Goal: Information Seeking & Learning: Learn about a topic

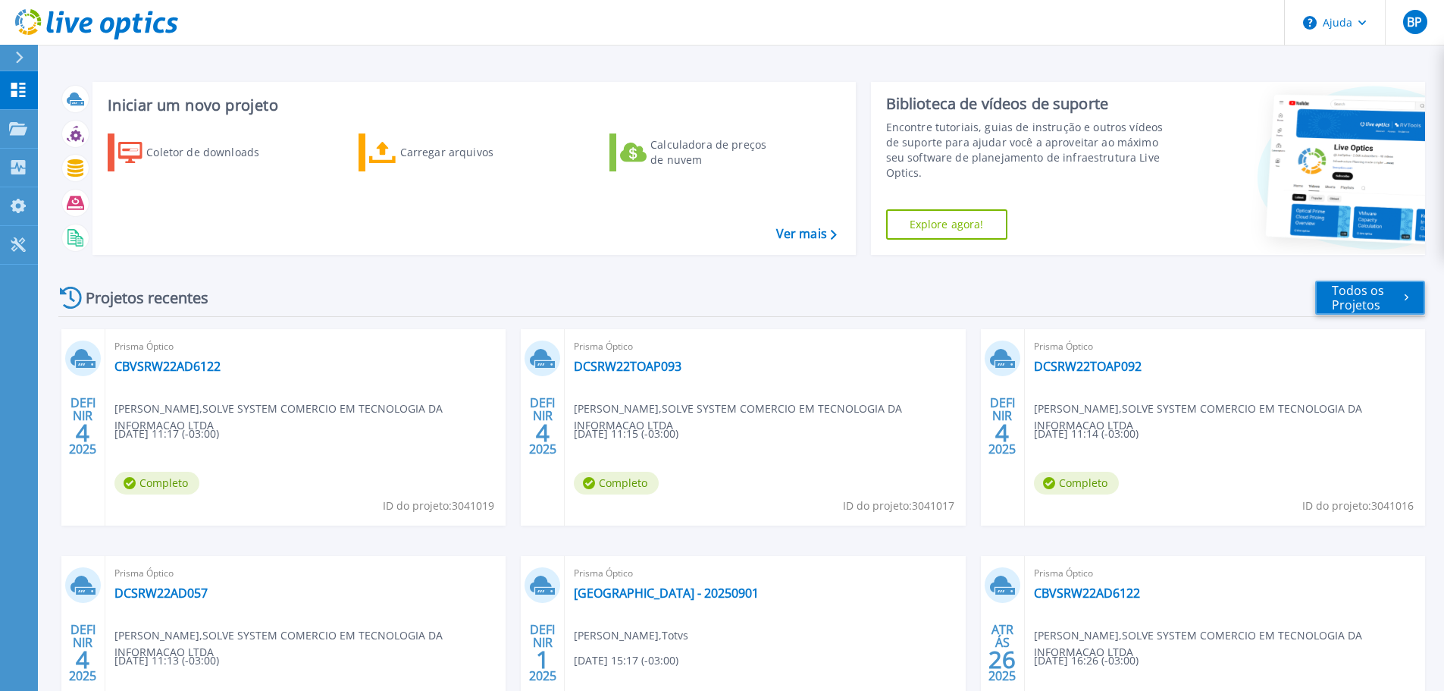
click at [1348, 304] on font "Todos os Projetos" at bounding box center [1358, 297] width 52 height 31
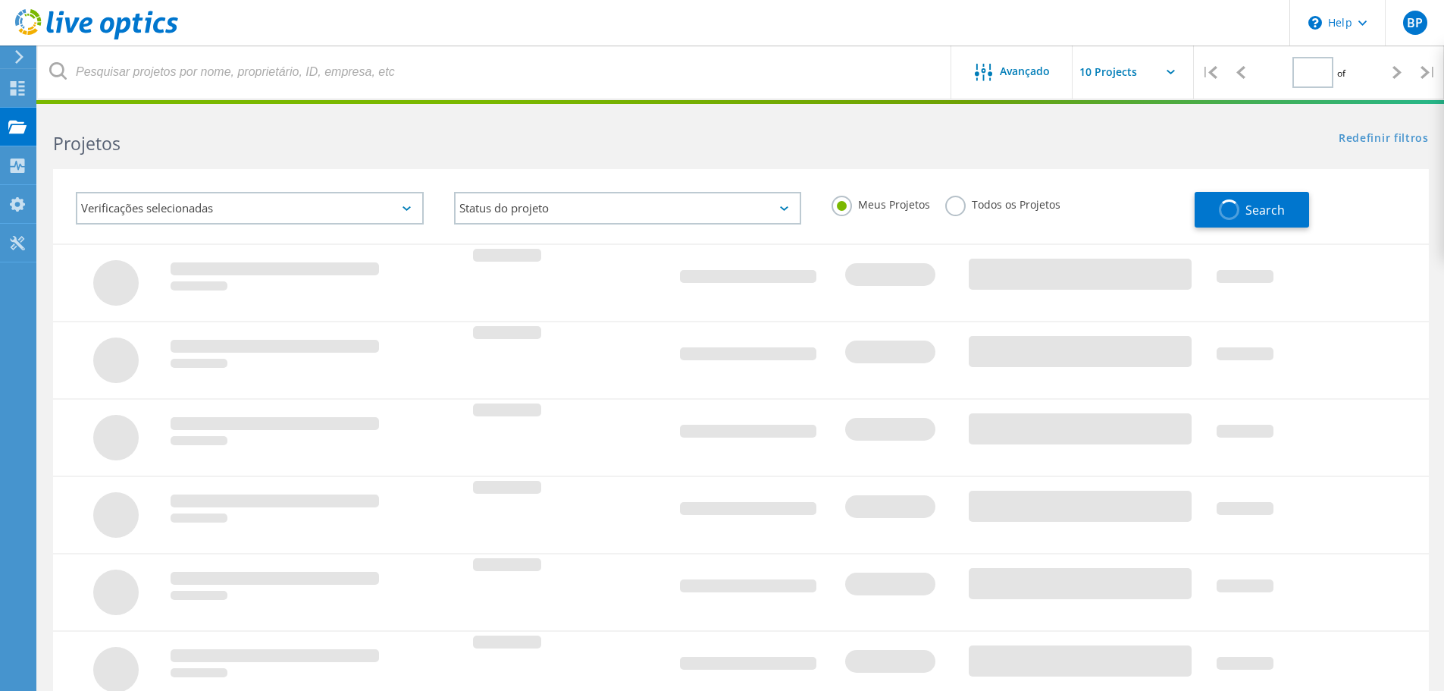
type input "1"
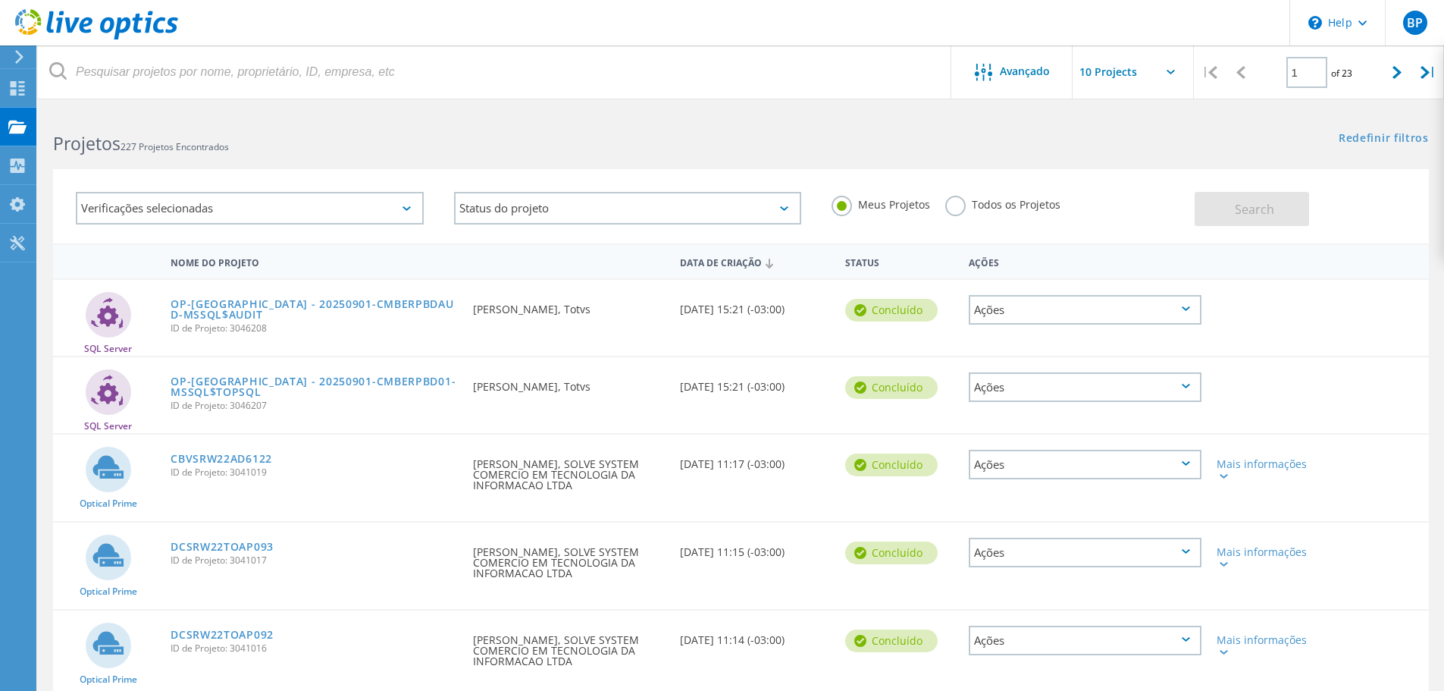
click at [955, 206] on label "Todos os Projetos" at bounding box center [1002, 203] width 115 height 14
click at [0, 0] on input "Todos os Projetos" at bounding box center [0, 0] width 0 height 0
click at [235, 215] on div "Verificações selecionadas" at bounding box center [250, 208] width 348 height 33
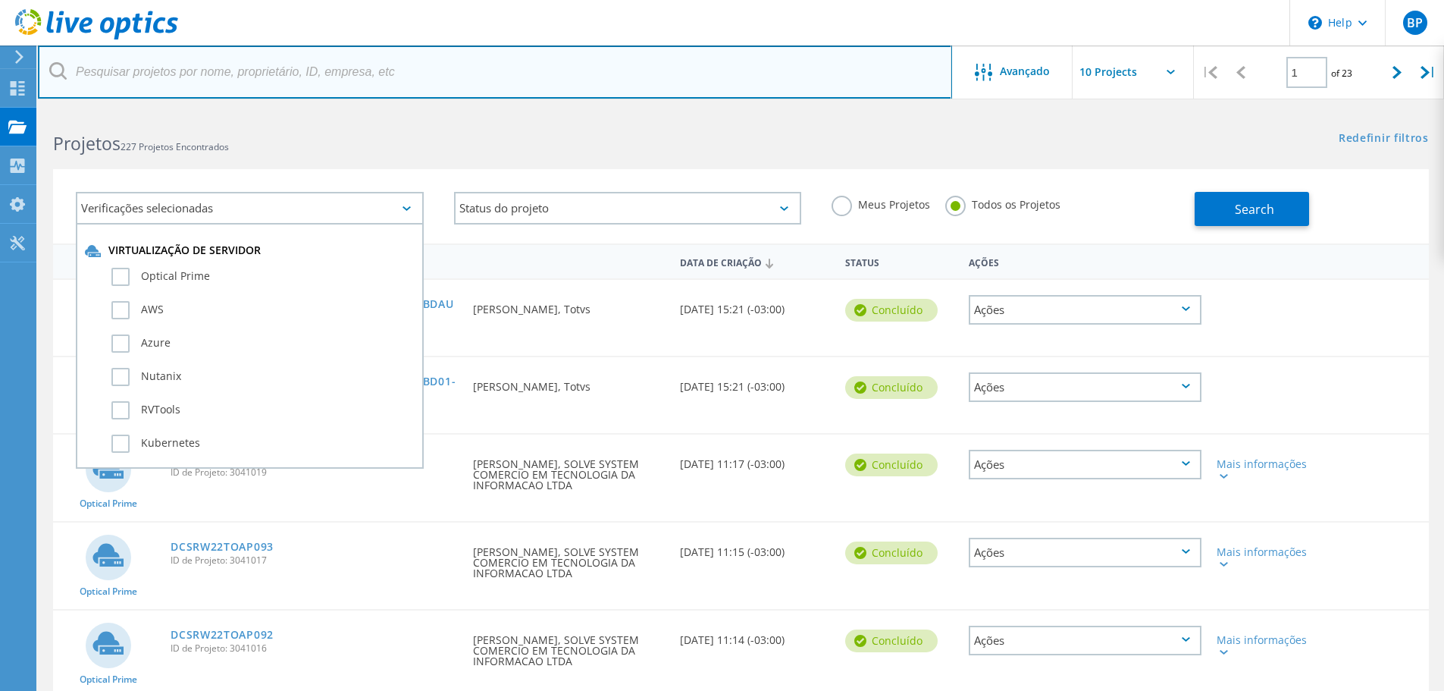
click at [253, 76] on input "text" at bounding box center [495, 71] width 914 height 53
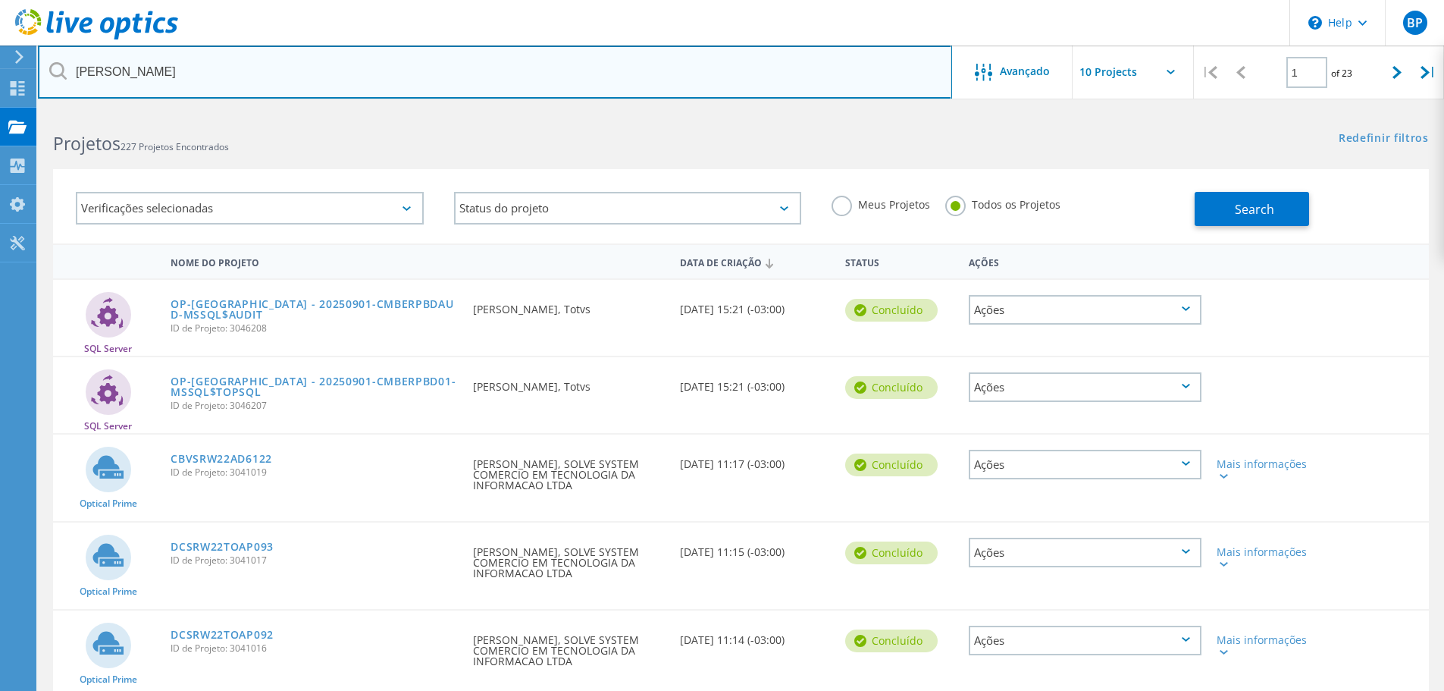
type input "jaime"
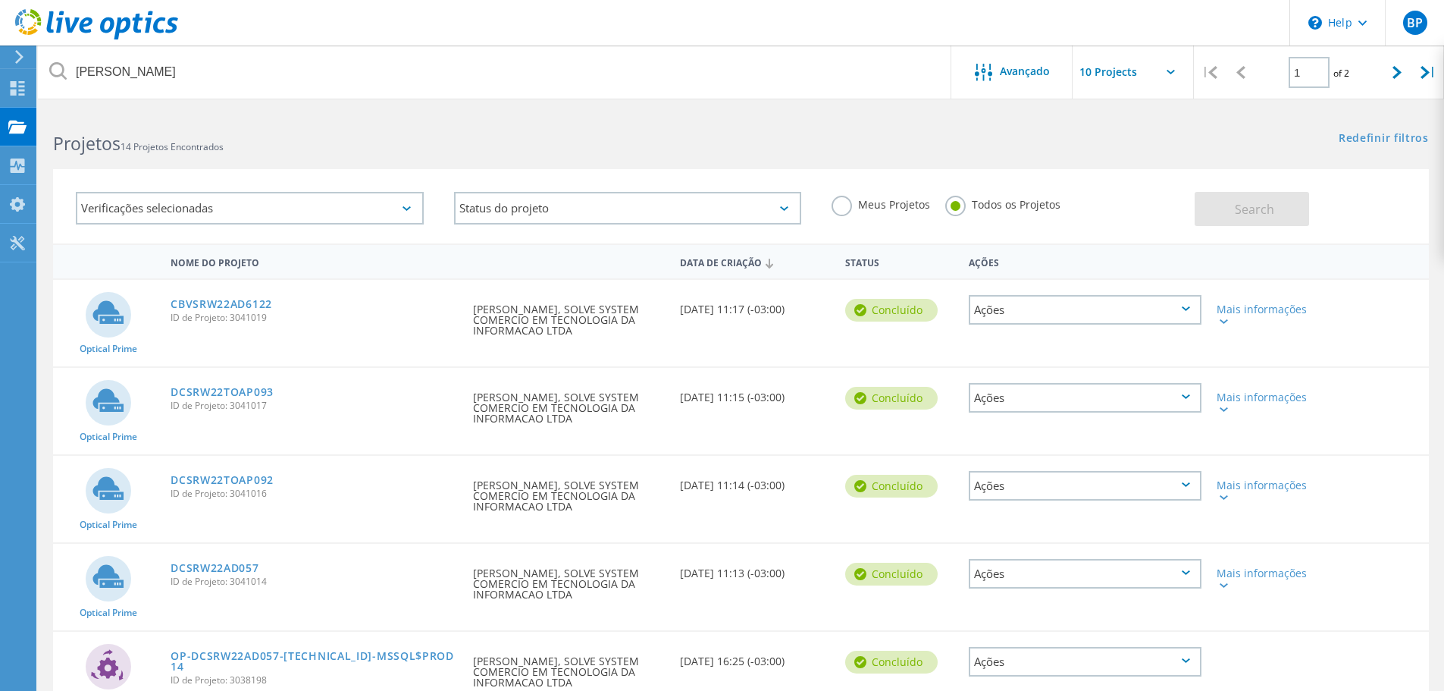
click at [1177, 72] on input "text" at bounding box center [1149, 71] width 152 height 53
click at [1111, 191] on div "Show 40 Projects" at bounding box center [1148, 186] width 150 height 25
type input "Show 40 Projects"
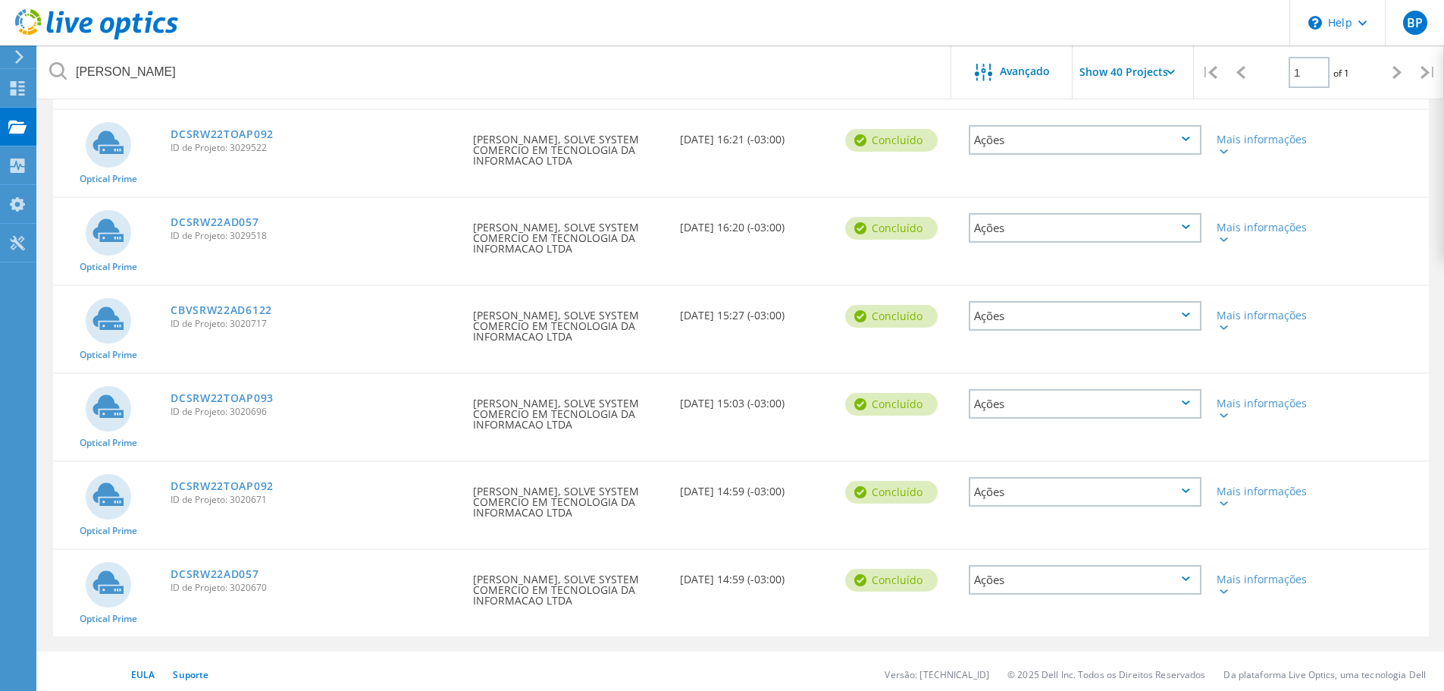
scroll to position [879, 0]
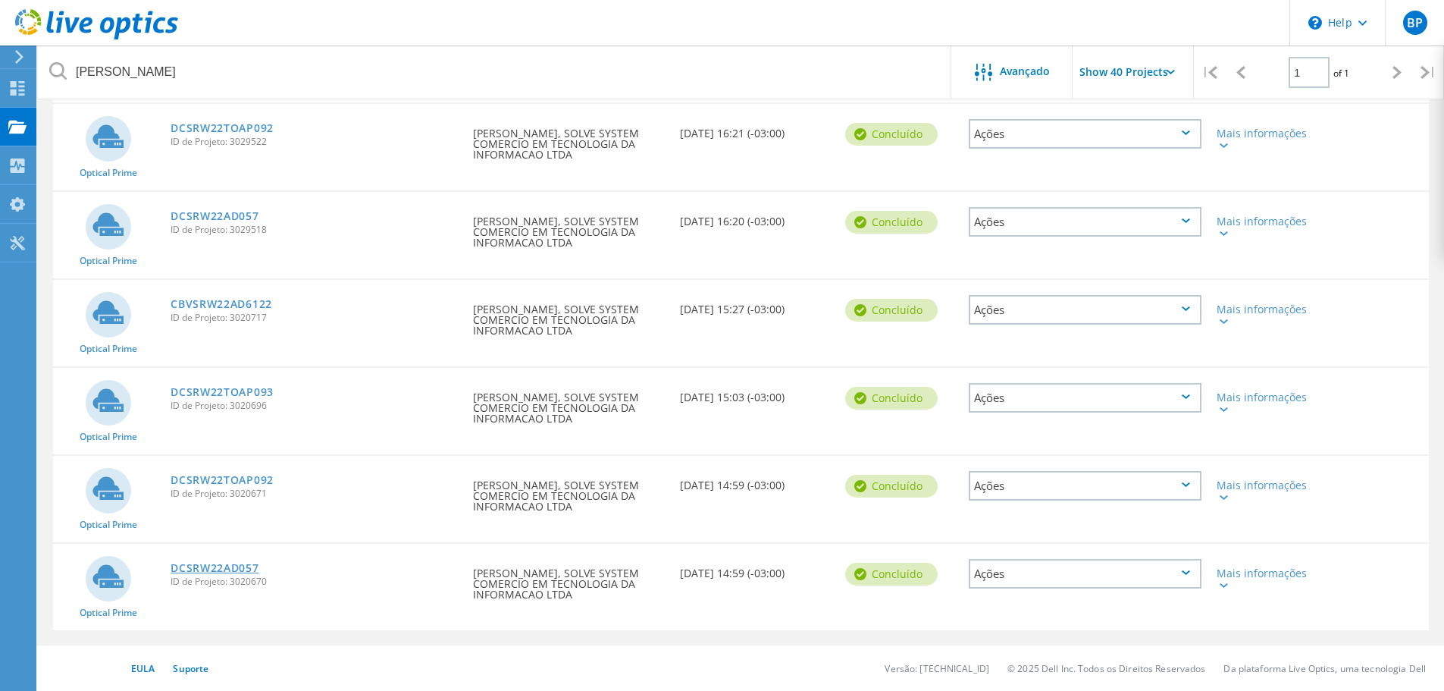
click at [233, 563] on link "DCSRW22AD057" at bounding box center [215, 567] width 88 height 11
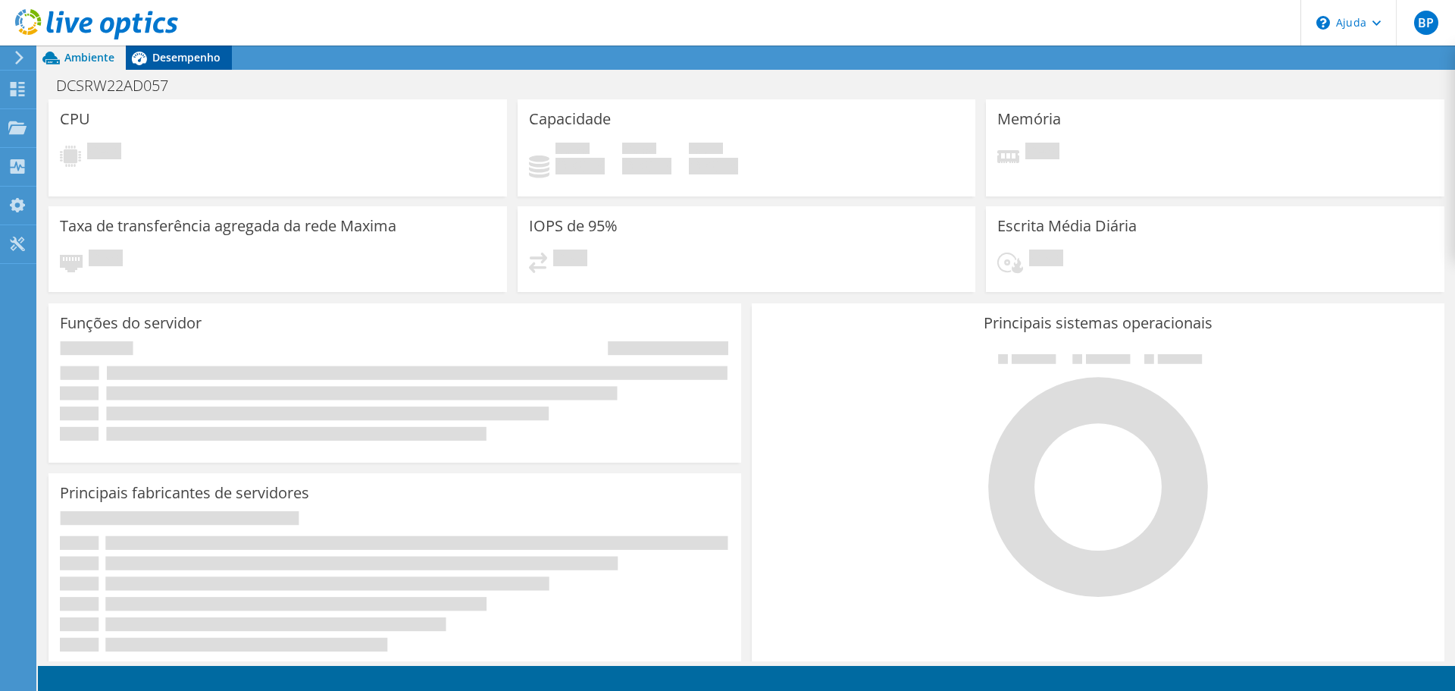
click at [184, 54] on font "Desempenho" at bounding box center [186, 57] width 68 height 14
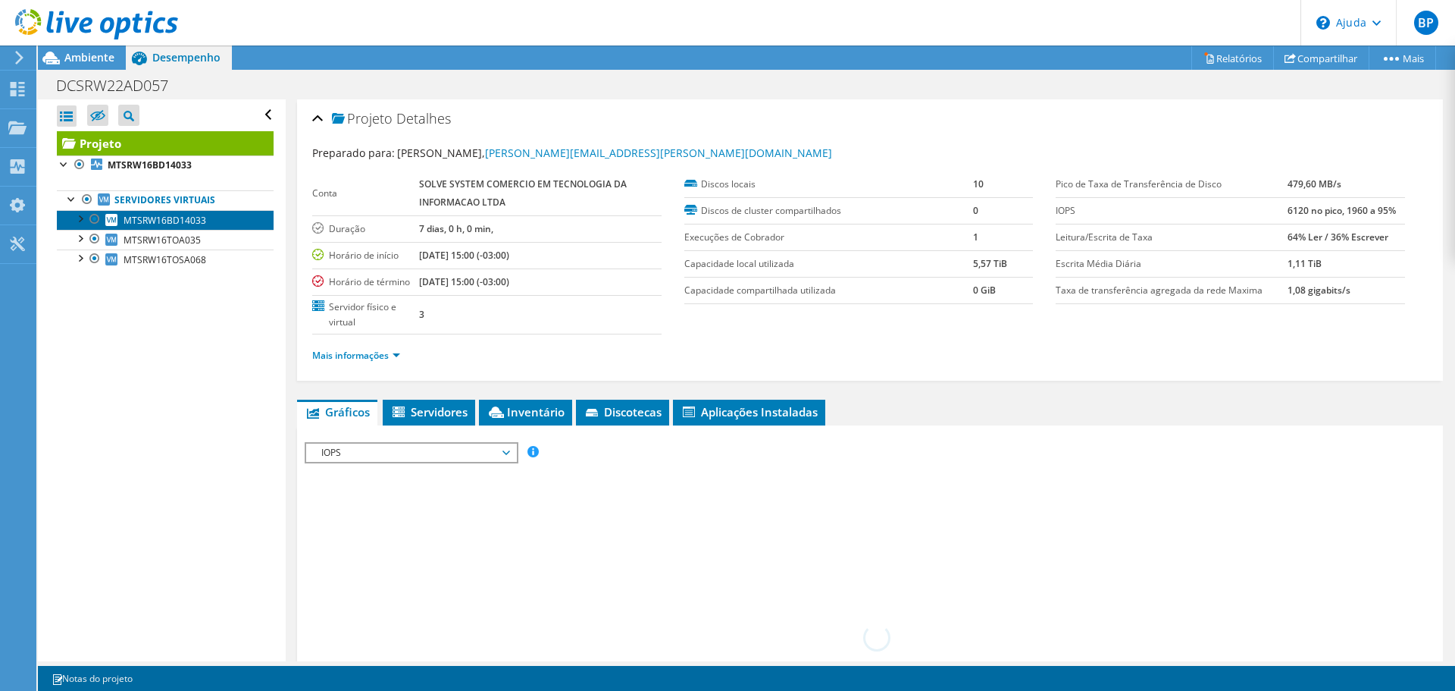
click at [191, 222] on font "MTSRW16BD14033" at bounding box center [165, 220] width 83 height 13
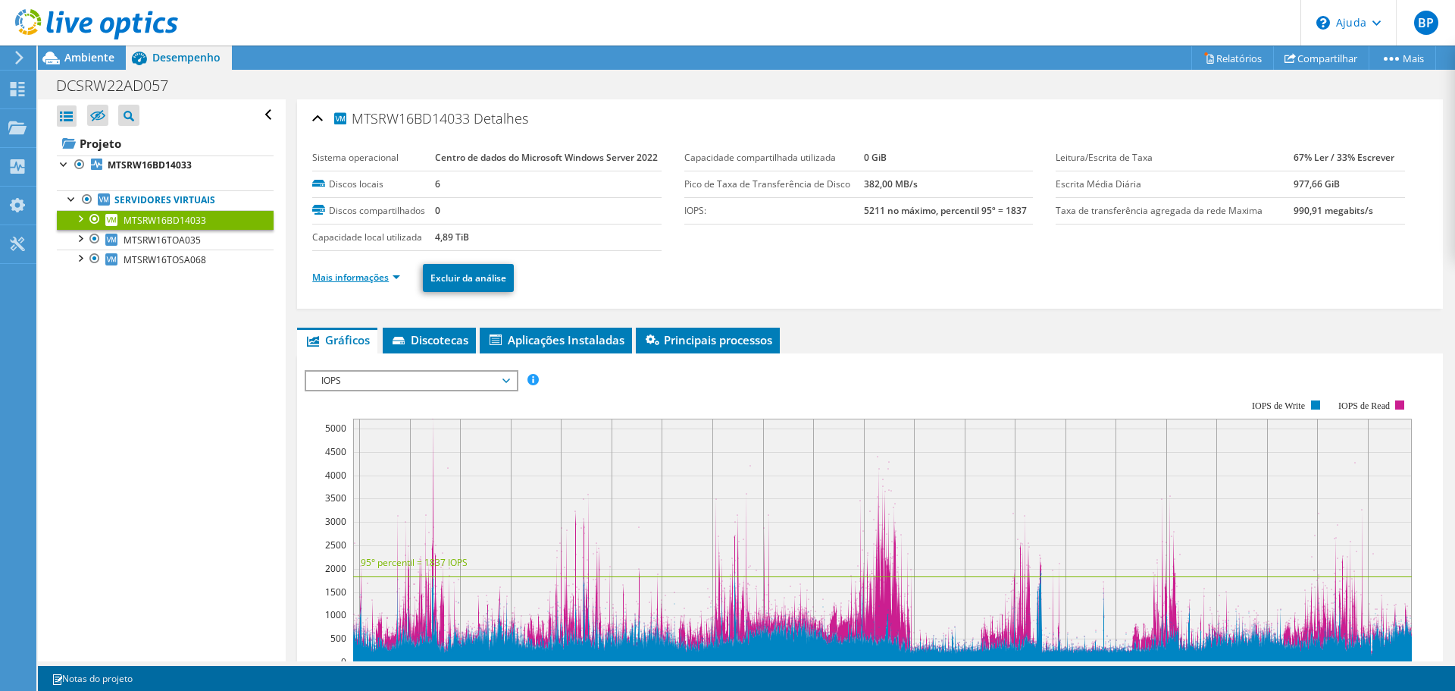
click at [383, 284] on font "Mais informações" at bounding box center [350, 277] width 77 height 13
click at [386, 284] on font "Mais informações" at bounding box center [350, 277] width 77 height 13
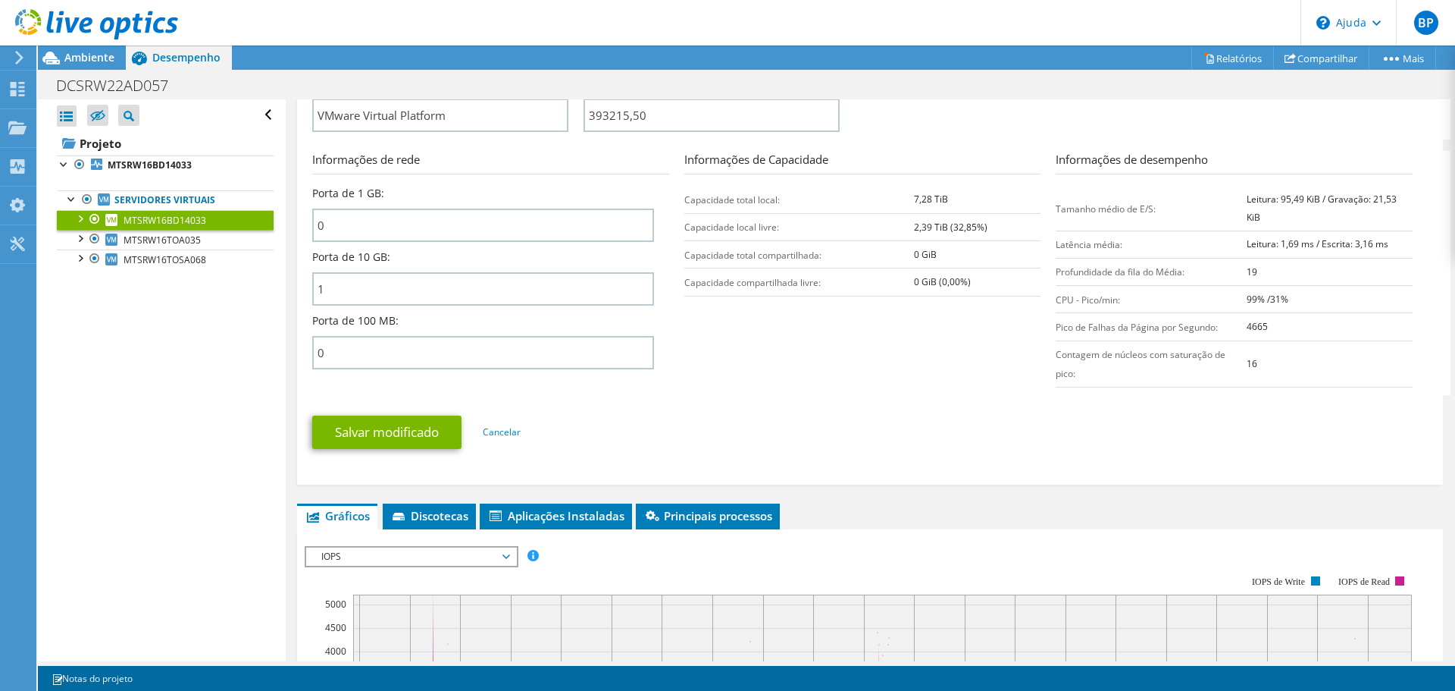
scroll to position [531, 0]
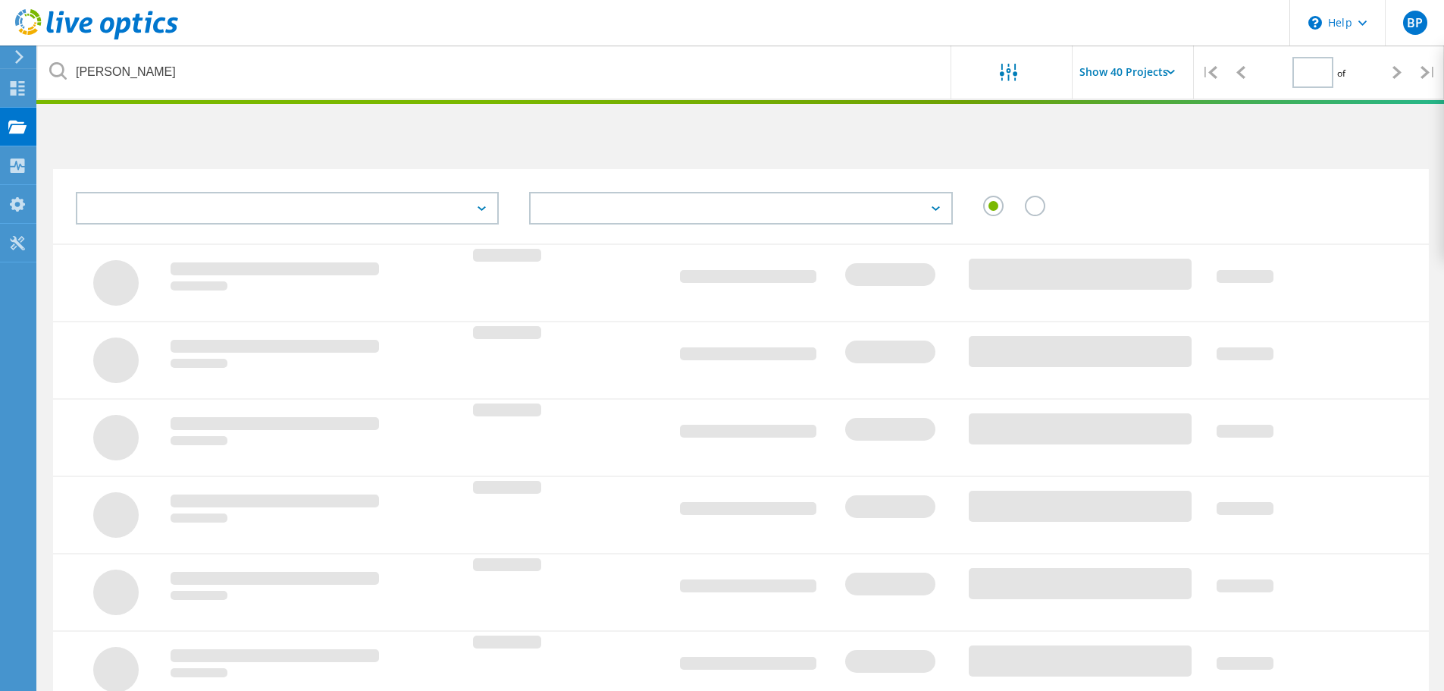
scroll to position [387, 0]
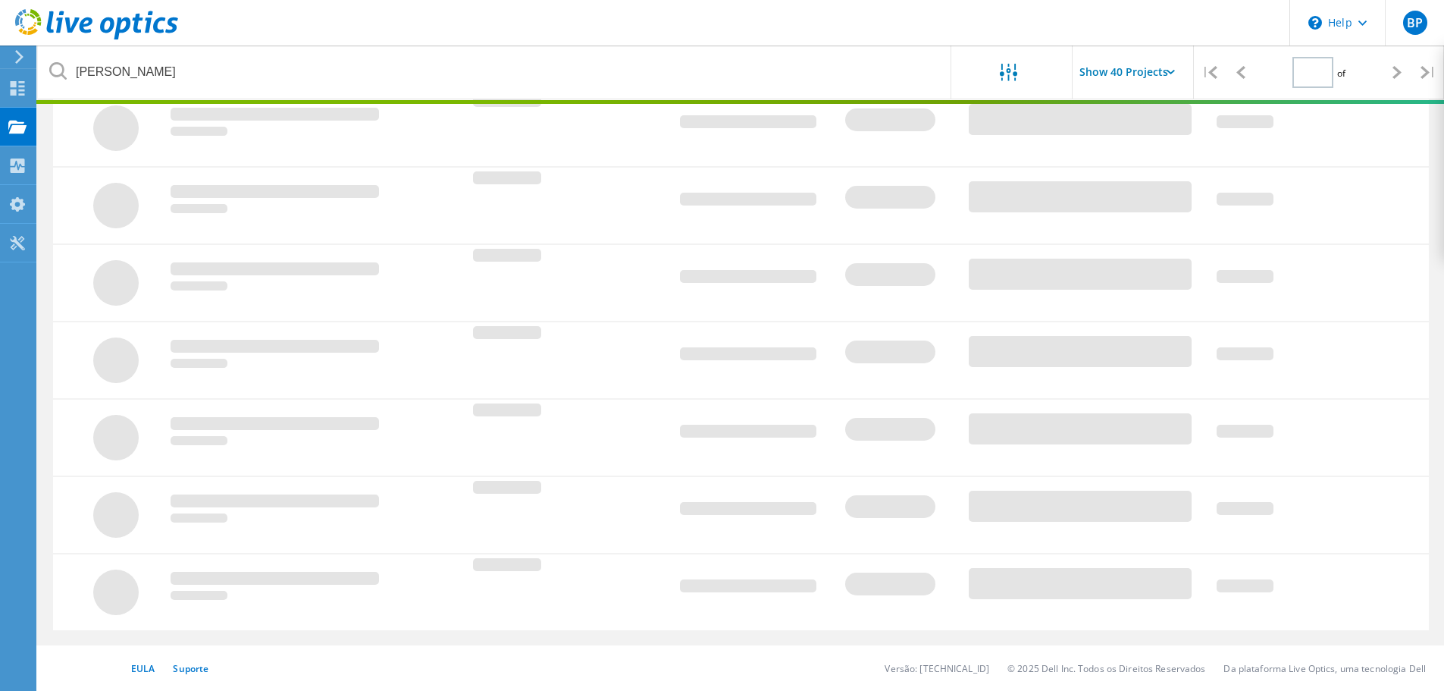
type input "1"
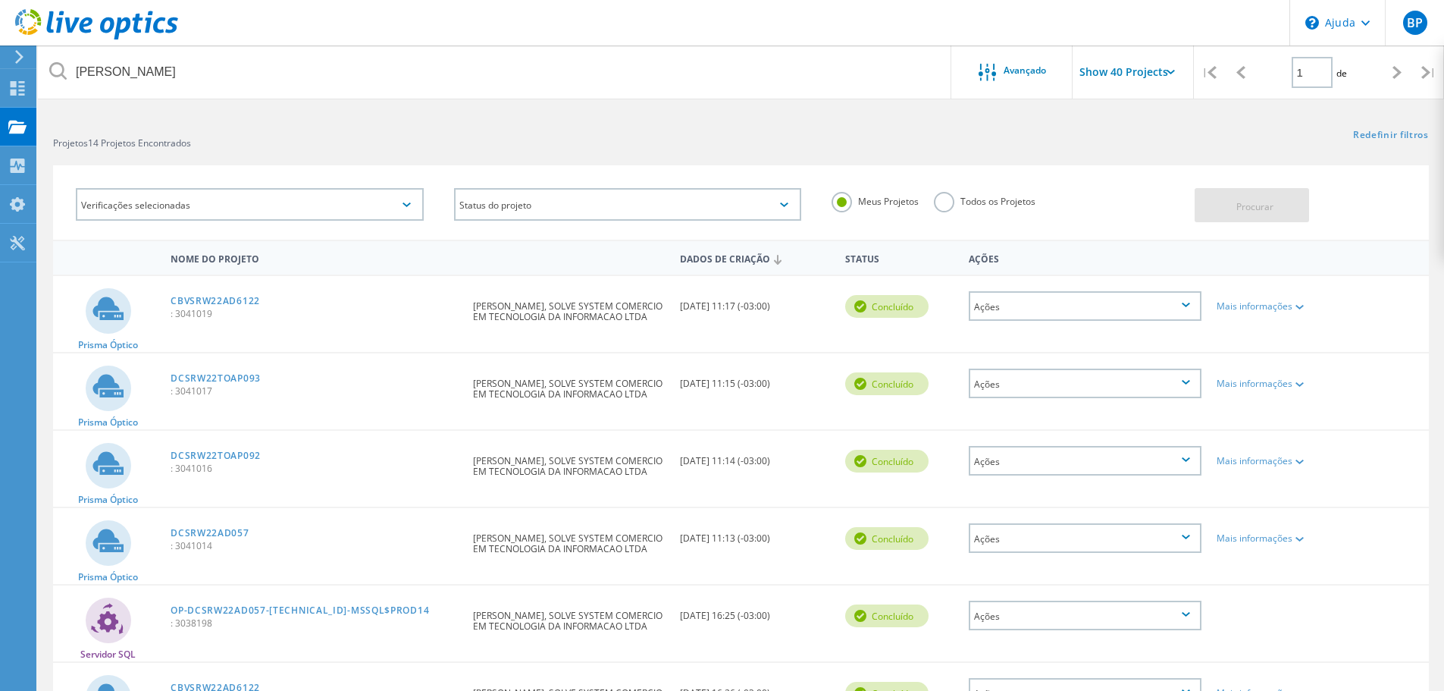
scroll to position [0, 0]
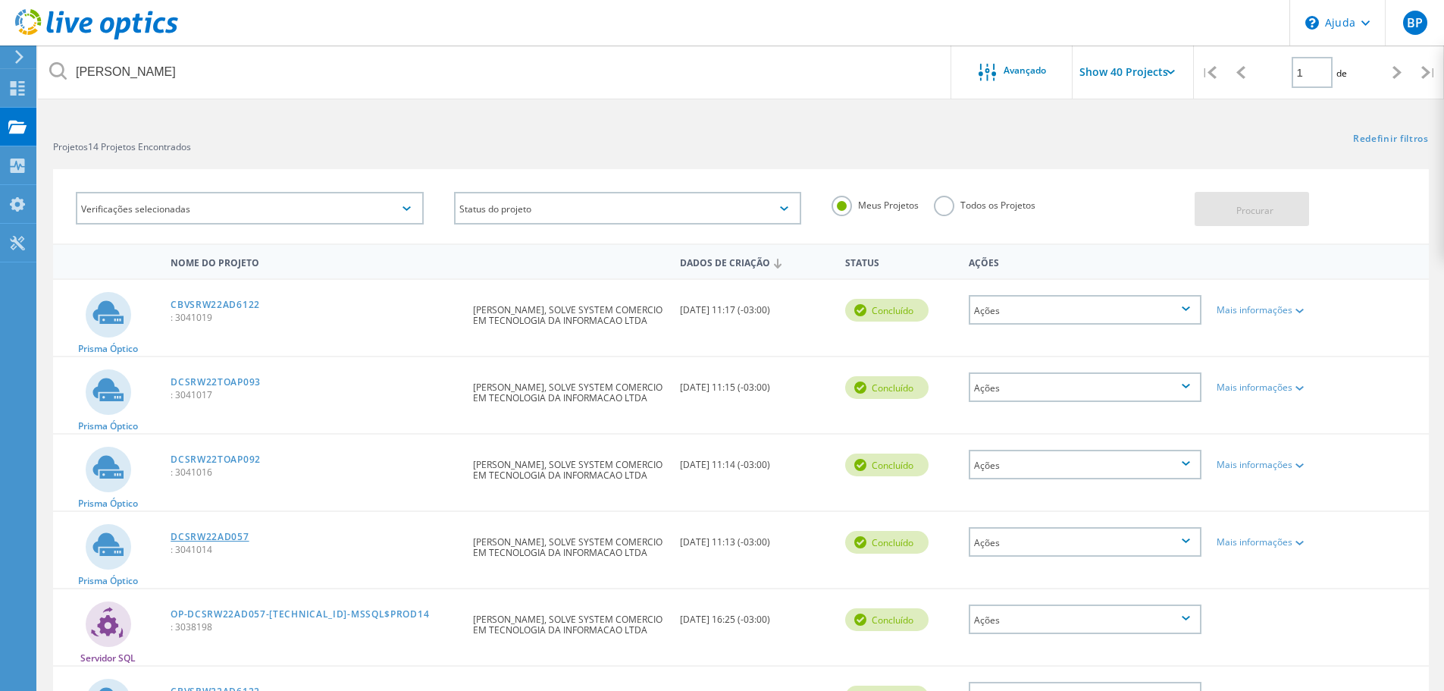
click at [222, 537] on font "DCSRW22AD057" at bounding box center [210, 536] width 78 height 13
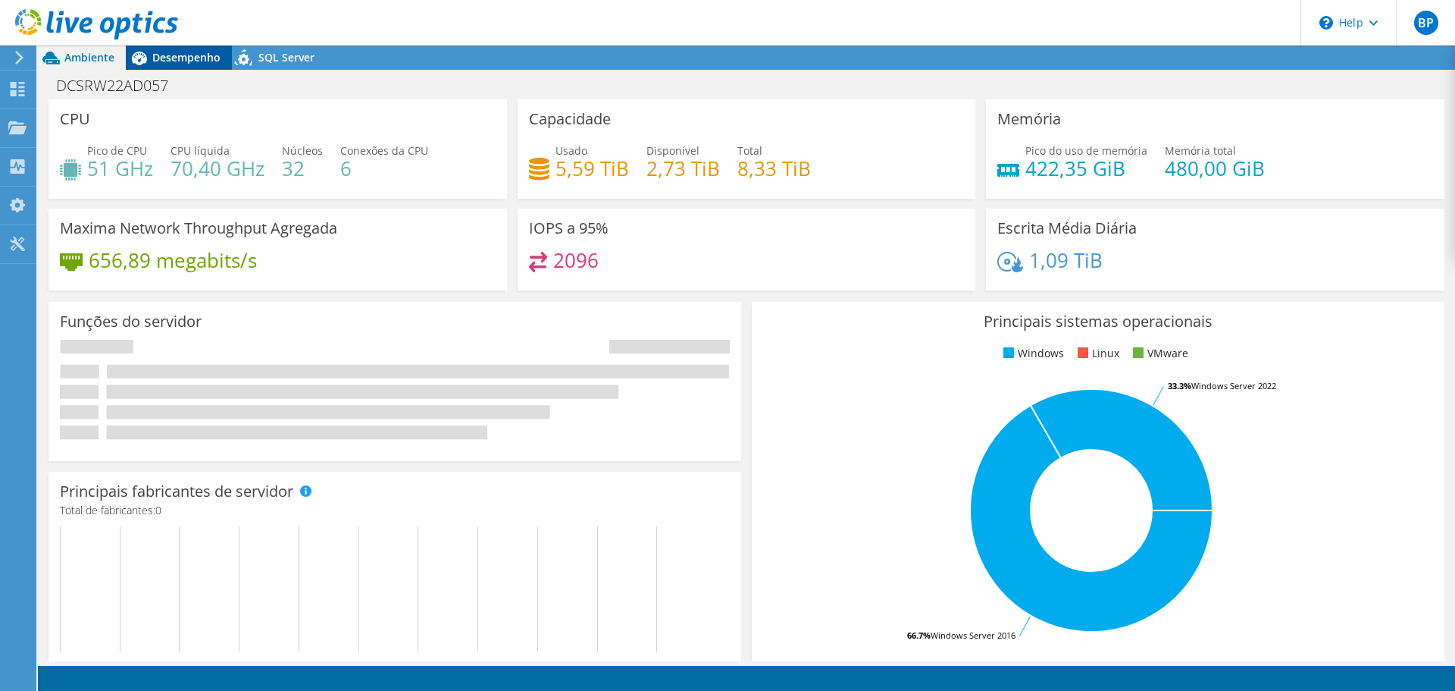
click at [195, 63] on span "Desempenho" at bounding box center [186, 57] width 68 height 14
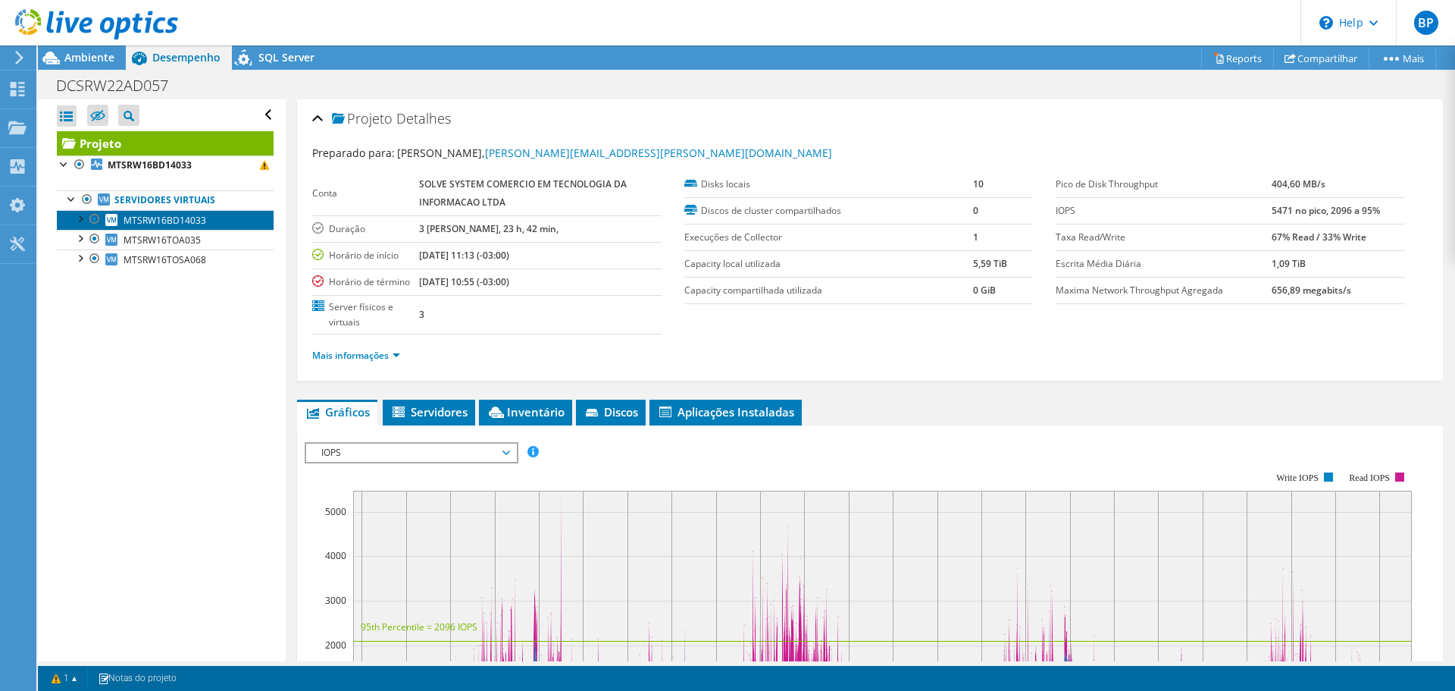
click at [161, 218] on span "MTSRW16BD14033" at bounding box center [165, 220] width 83 height 13
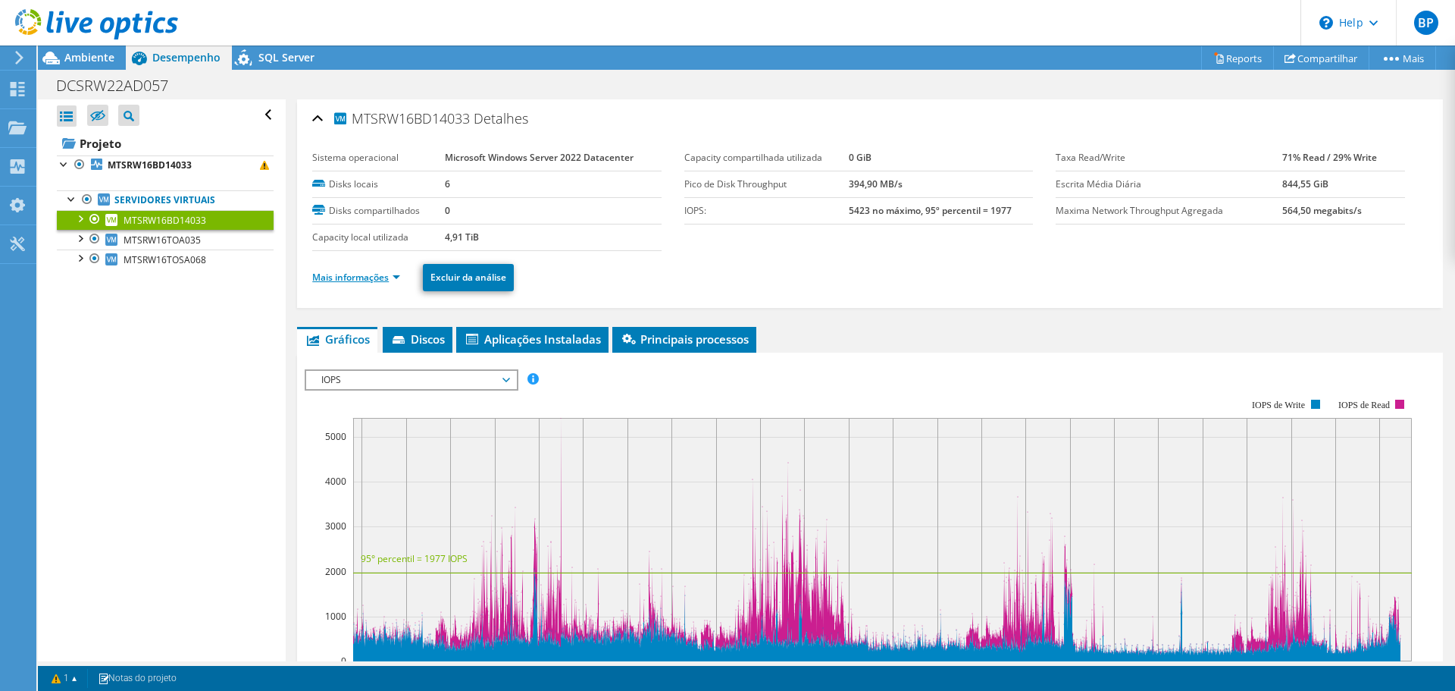
click at [391, 277] on link "Mais informações" at bounding box center [356, 277] width 88 height 13
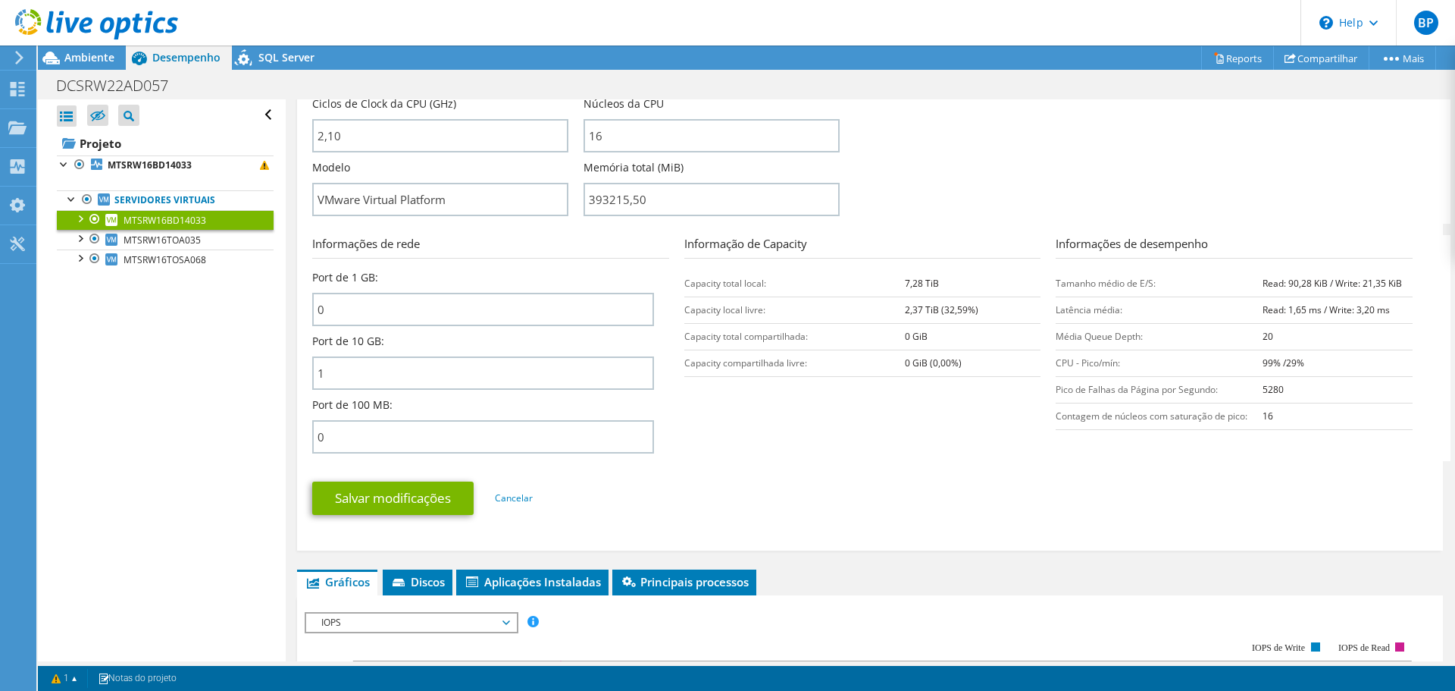
scroll to position [455, 0]
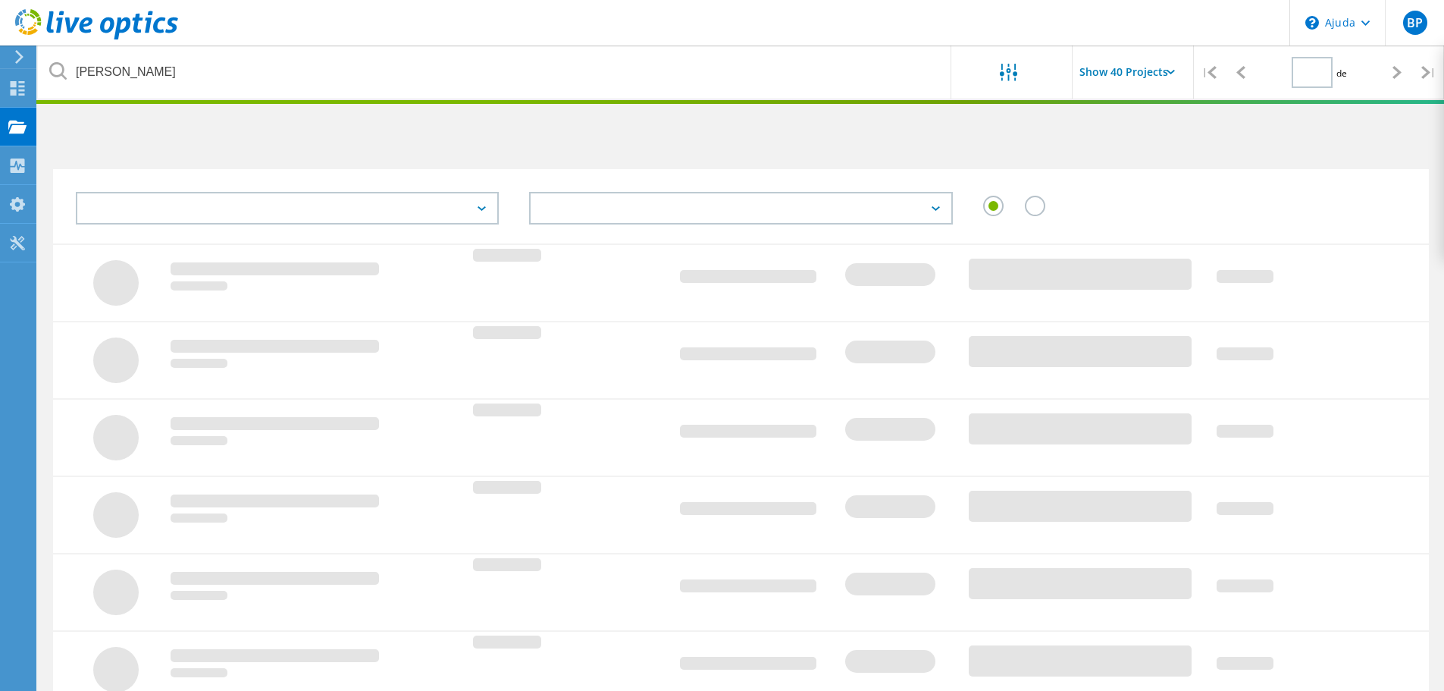
type input "1"
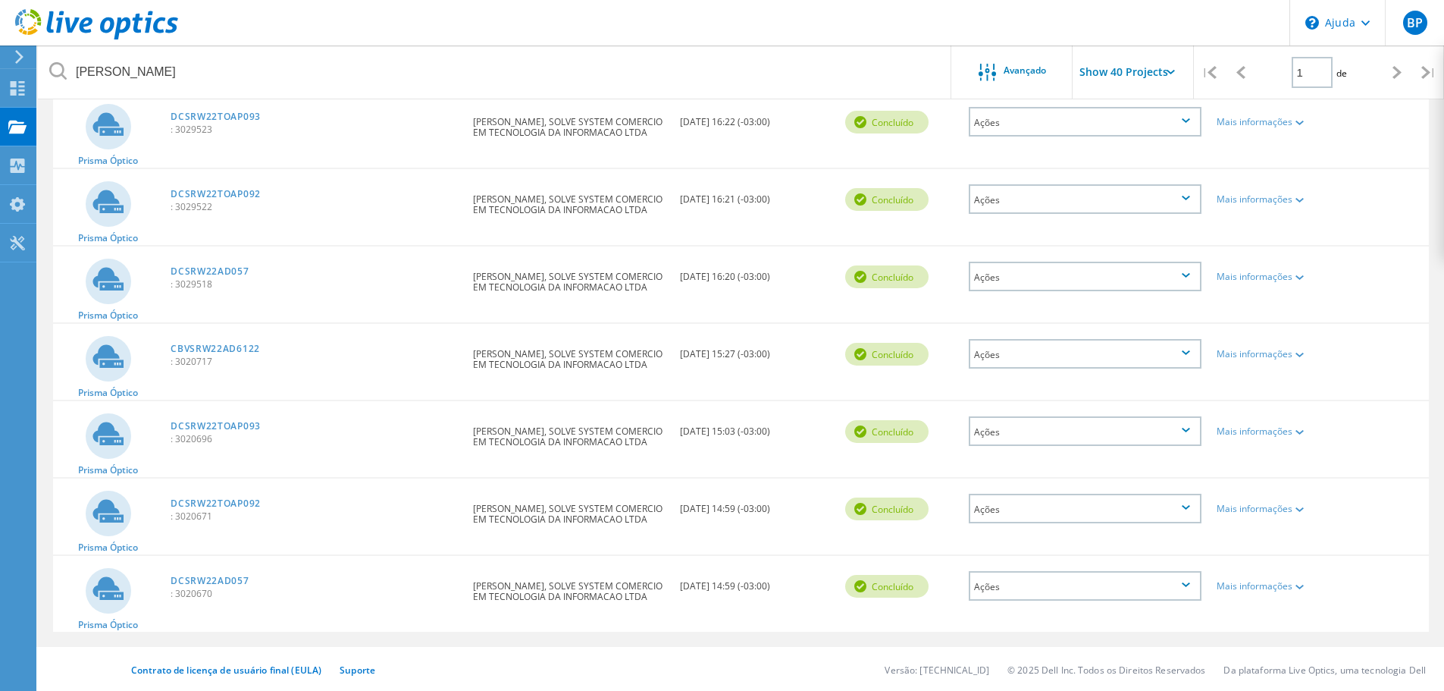
scroll to position [731, 0]
click at [223, 265] on font "DCSRW22AD057" at bounding box center [210, 269] width 78 height 13
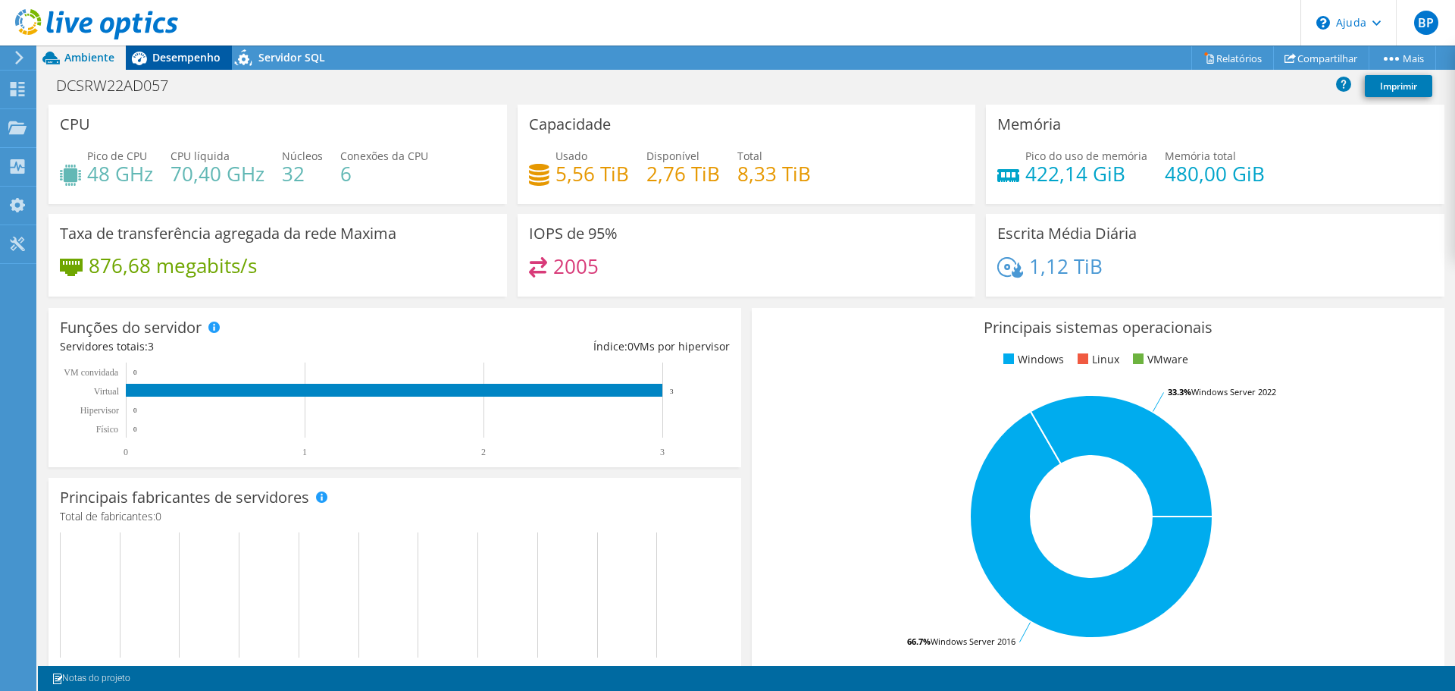
click at [177, 55] on font "Desempenho" at bounding box center [186, 57] width 68 height 14
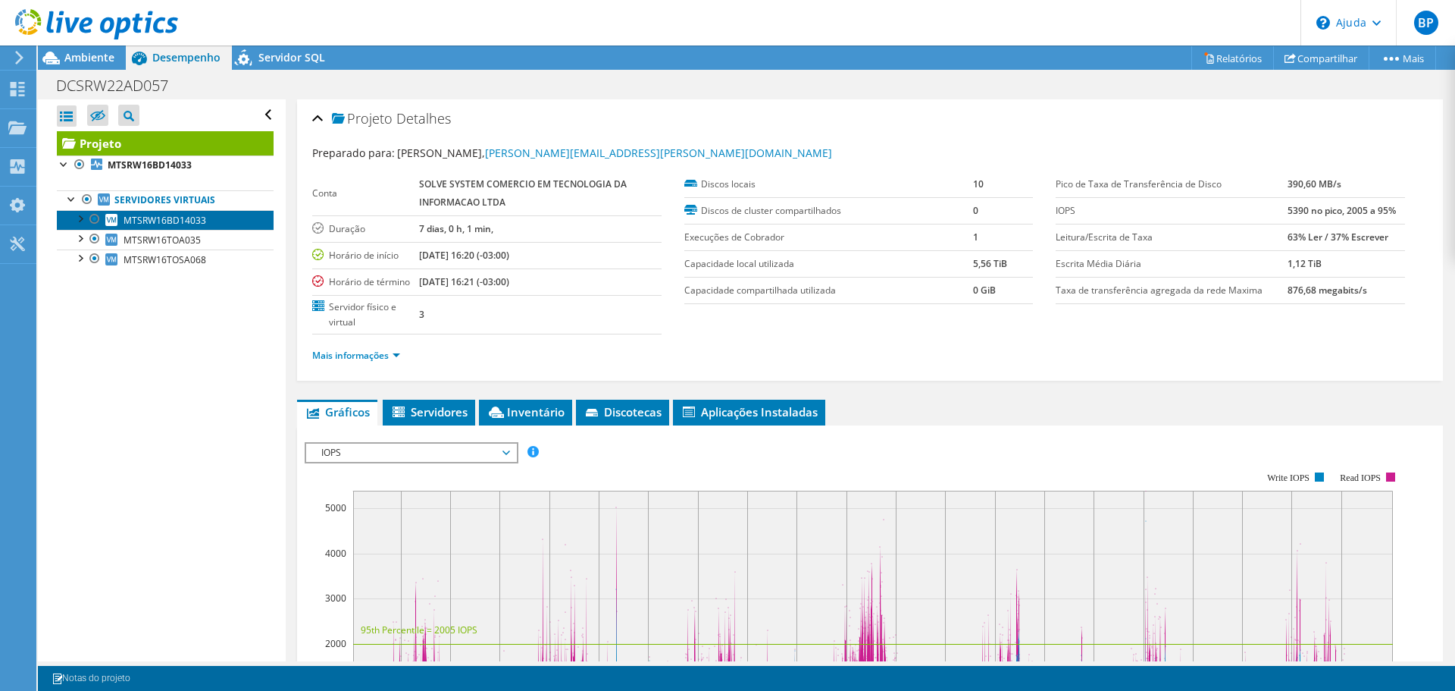
click at [171, 220] on font "MTSRW16BD14033" at bounding box center [165, 220] width 83 height 13
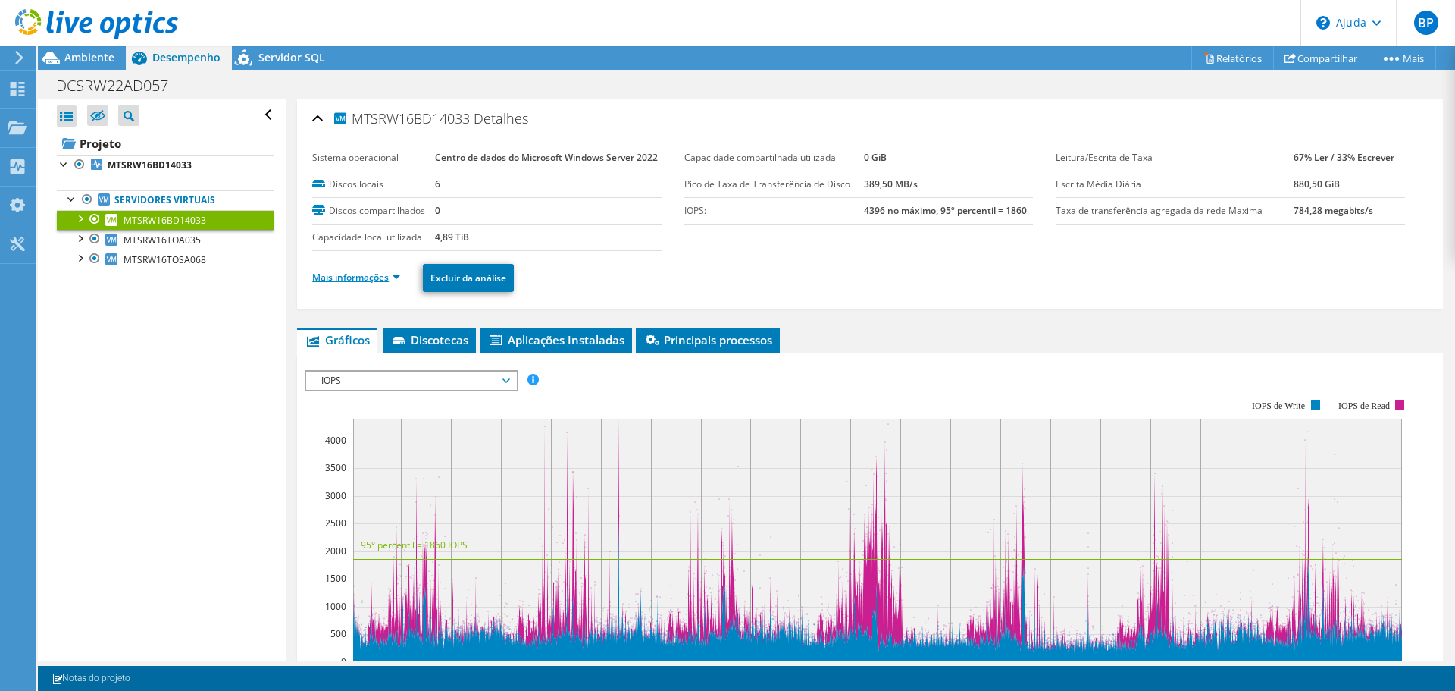
click at [363, 284] on font "Mais informações" at bounding box center [350, 277] width 77 height 13
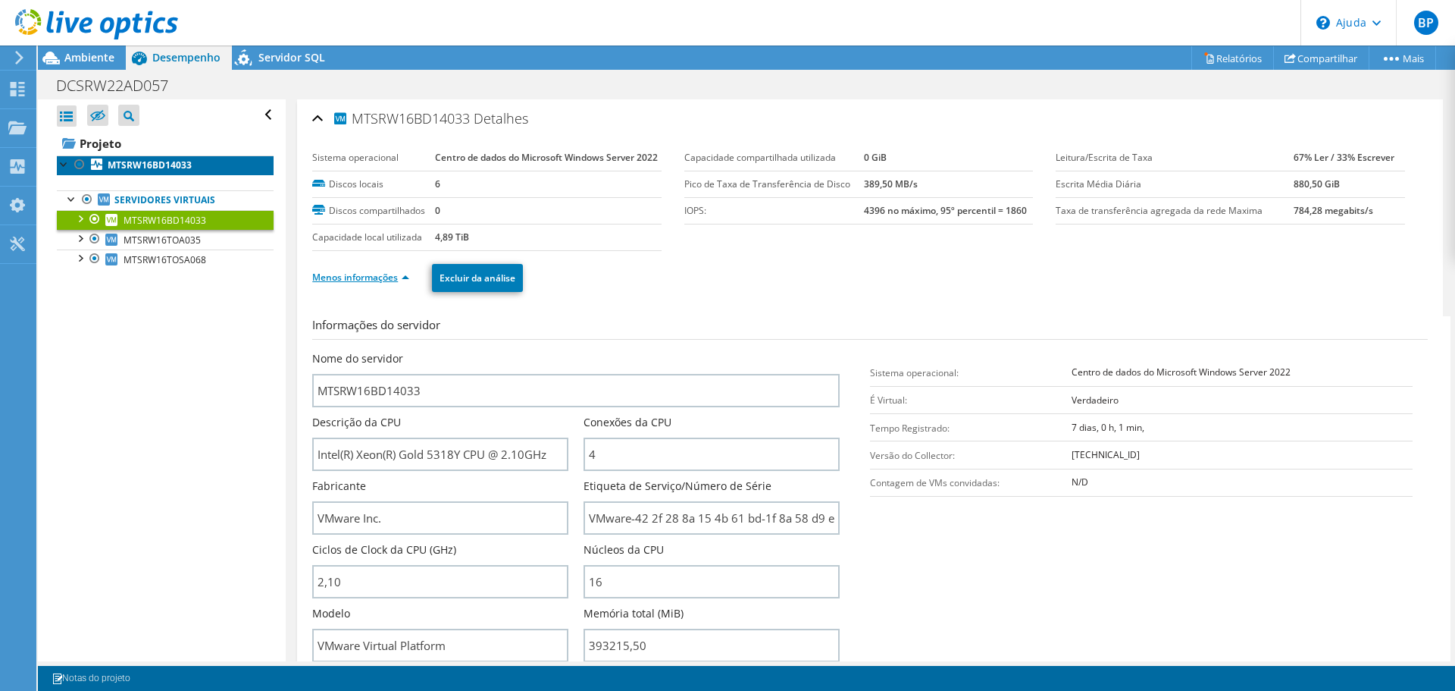
click at [149, 158] on font "MTSRW16BD14033" at bounding box center [150, 164] width 84 height 13
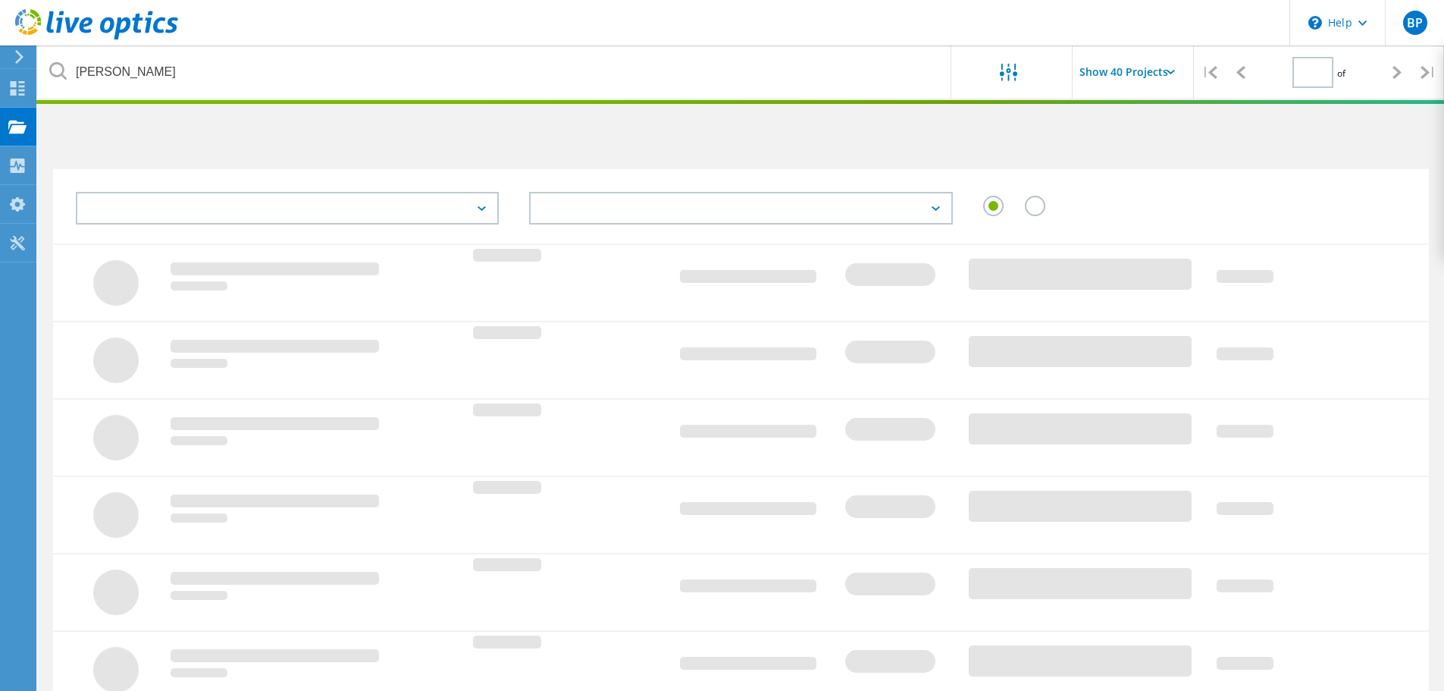
scroll to position [387, 0]
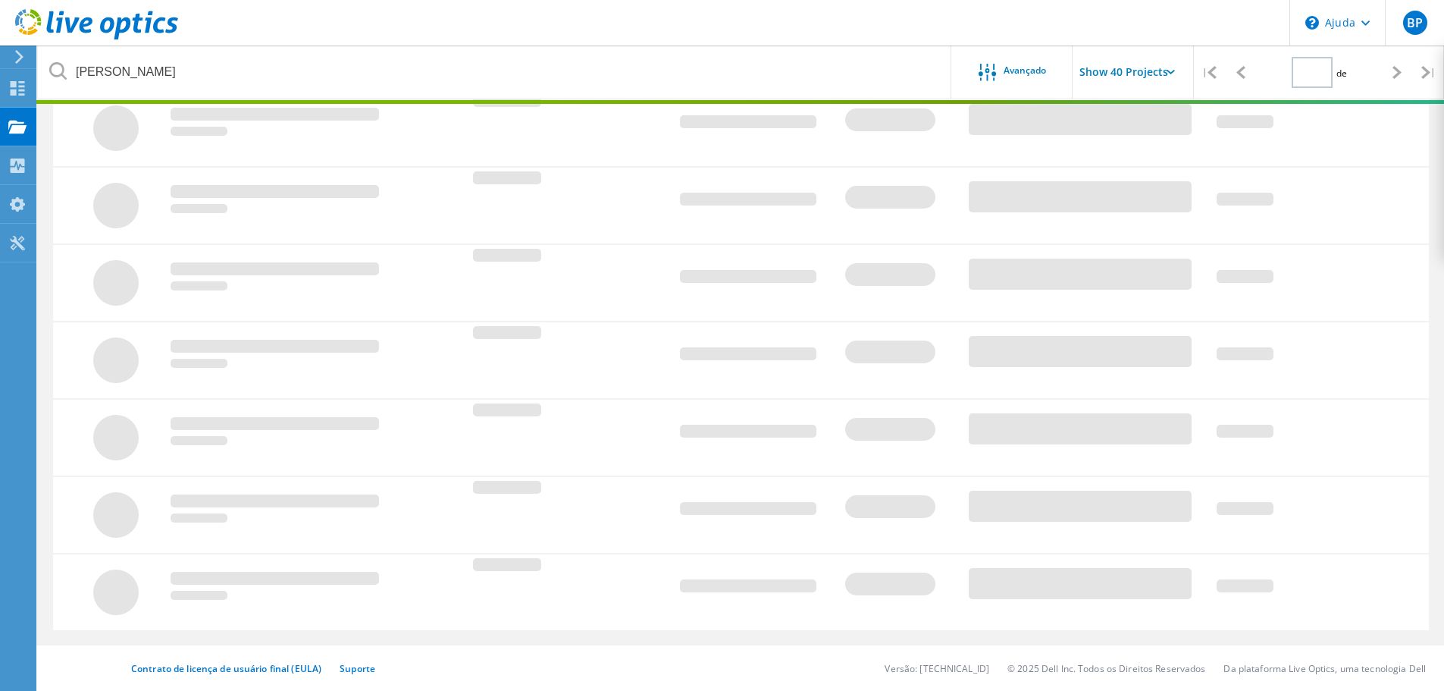
type input "1"
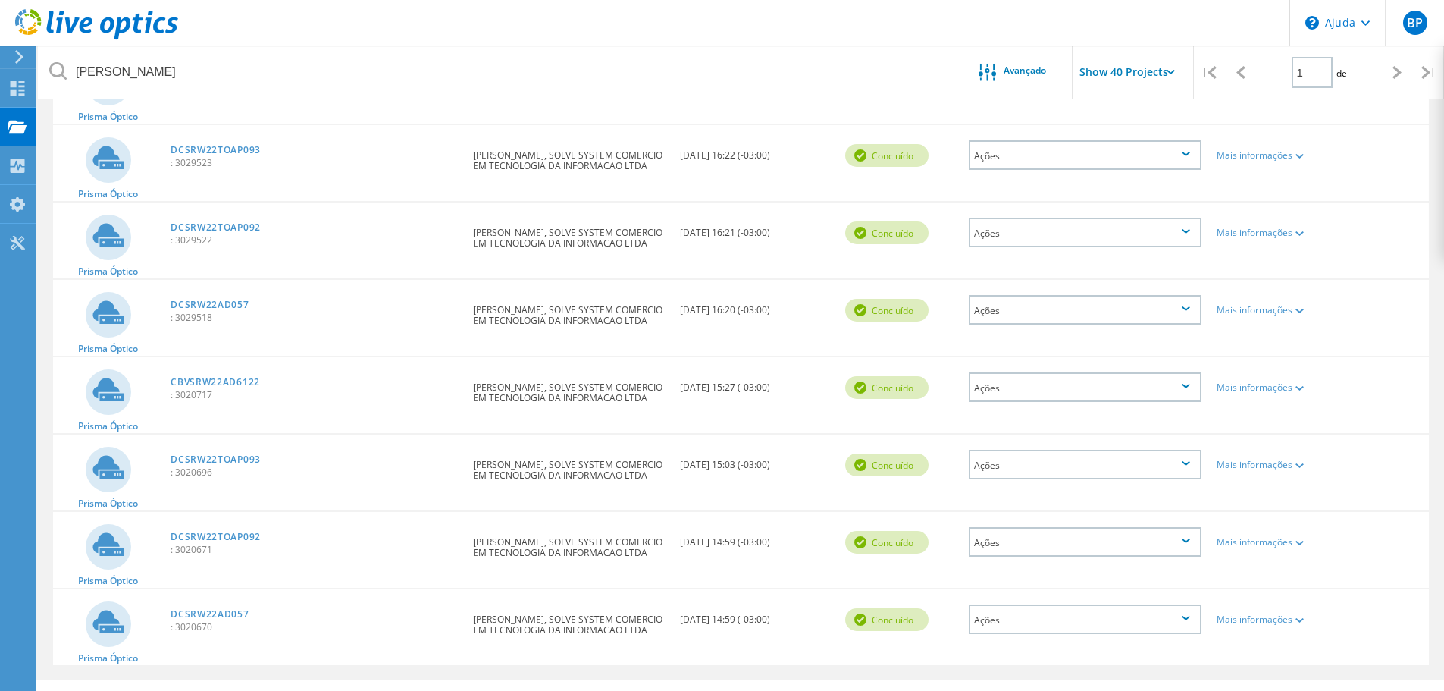
scroll to position [731, 0]
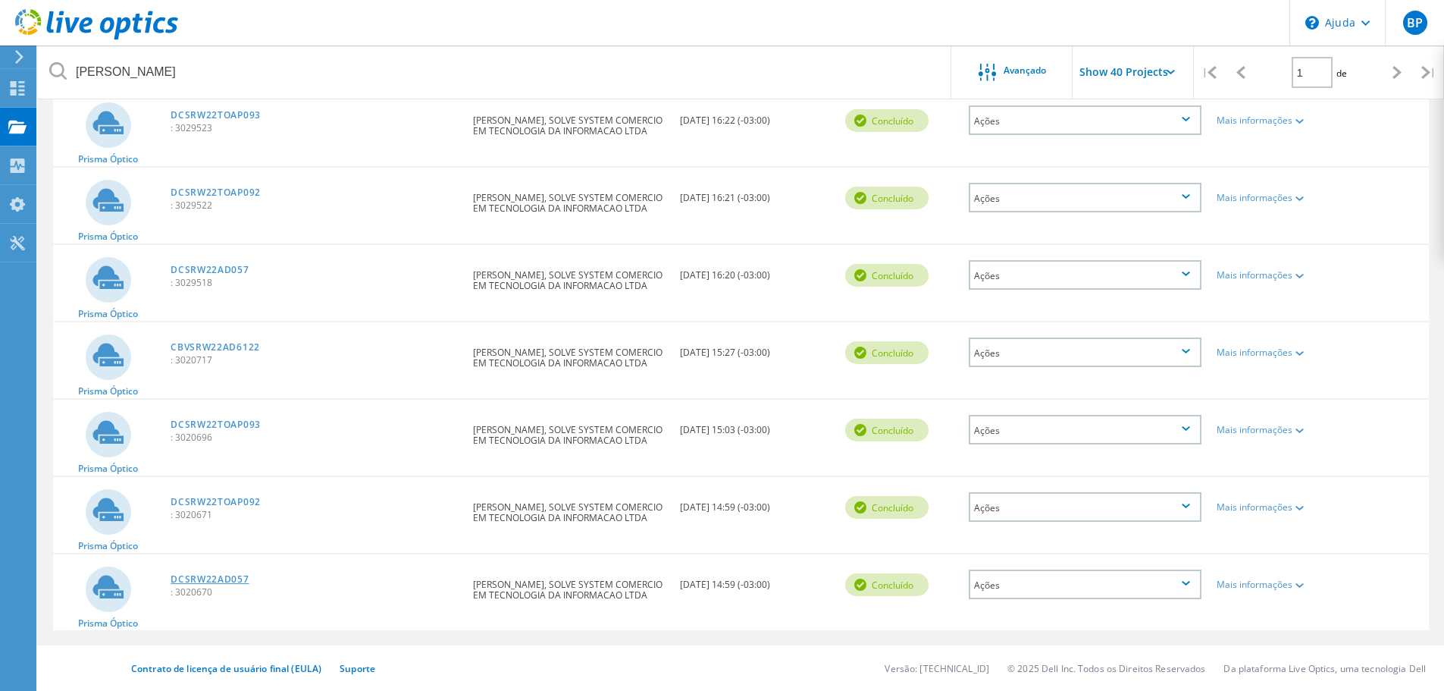
click at [229, 578] on font "DCSRW22AD057" at bounding box center [210, 578] width 78 height 13
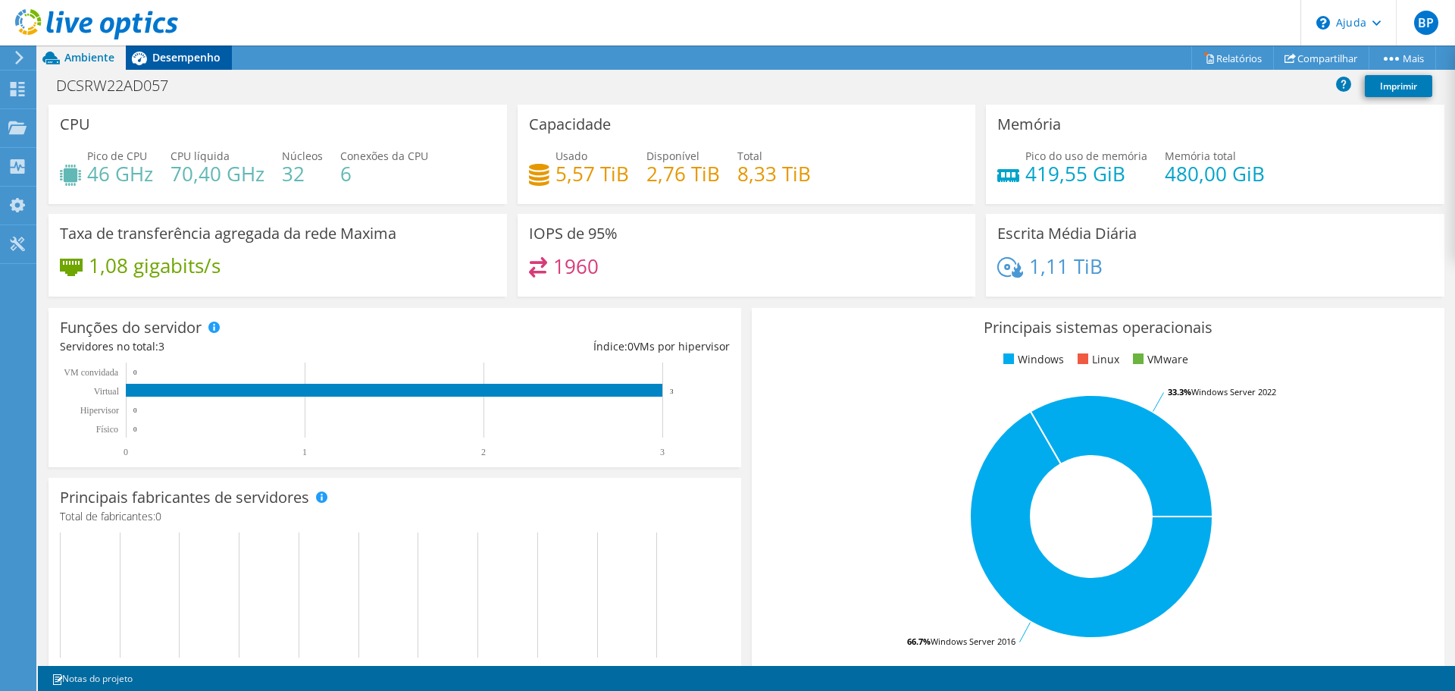
click at [194, 62] on font "Desempenho" at bounding box center [186, 57] width 68 height 14
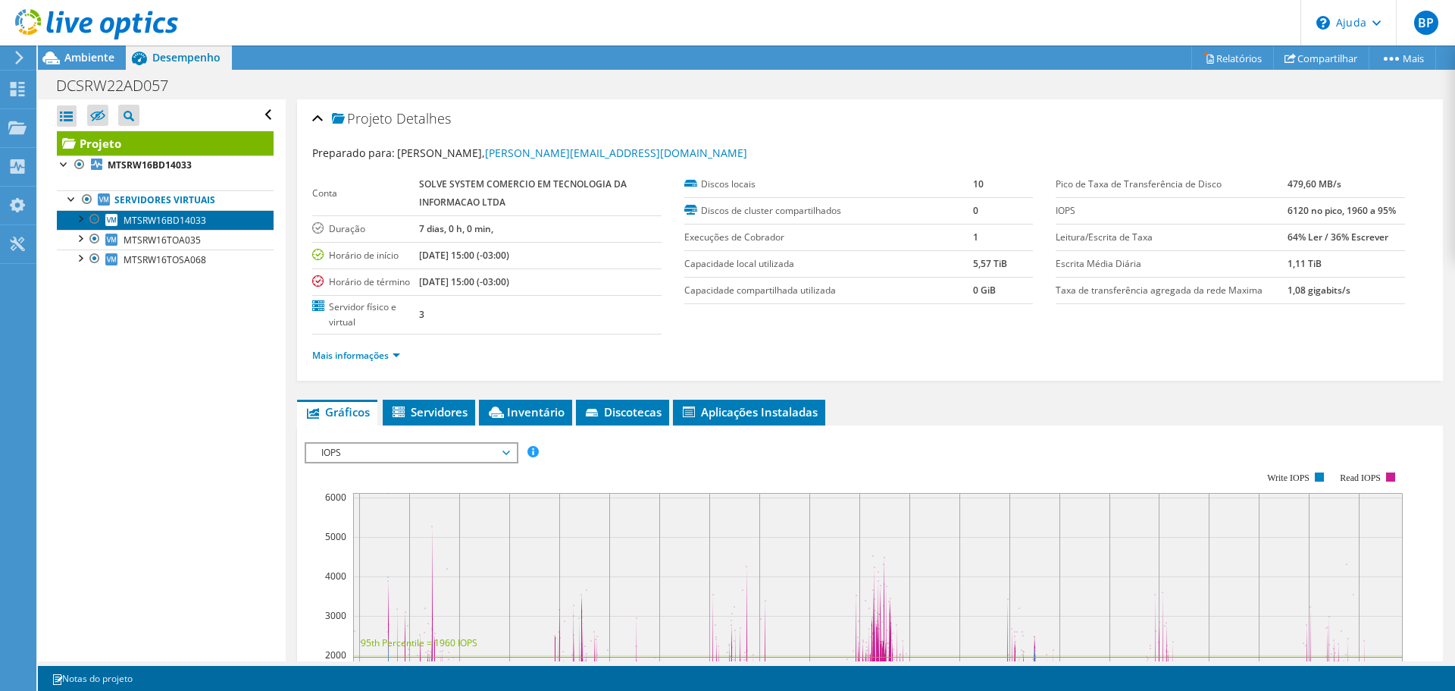
click at [183, 215] on font "MTSRW16BD14033" at bounding box center [165, 220] width 83 height 13
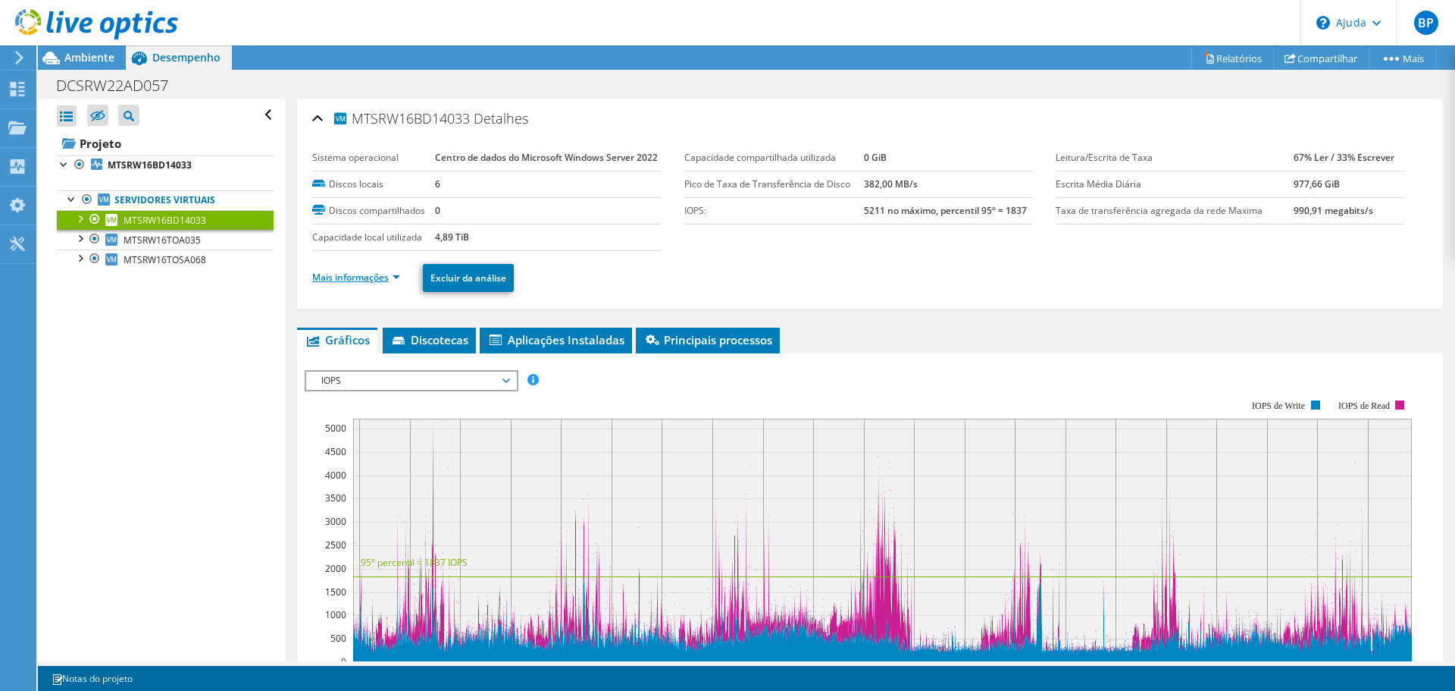
click at [385, 284] on font "Mais informações" at bounding box center [350, 277] width 77 height 13
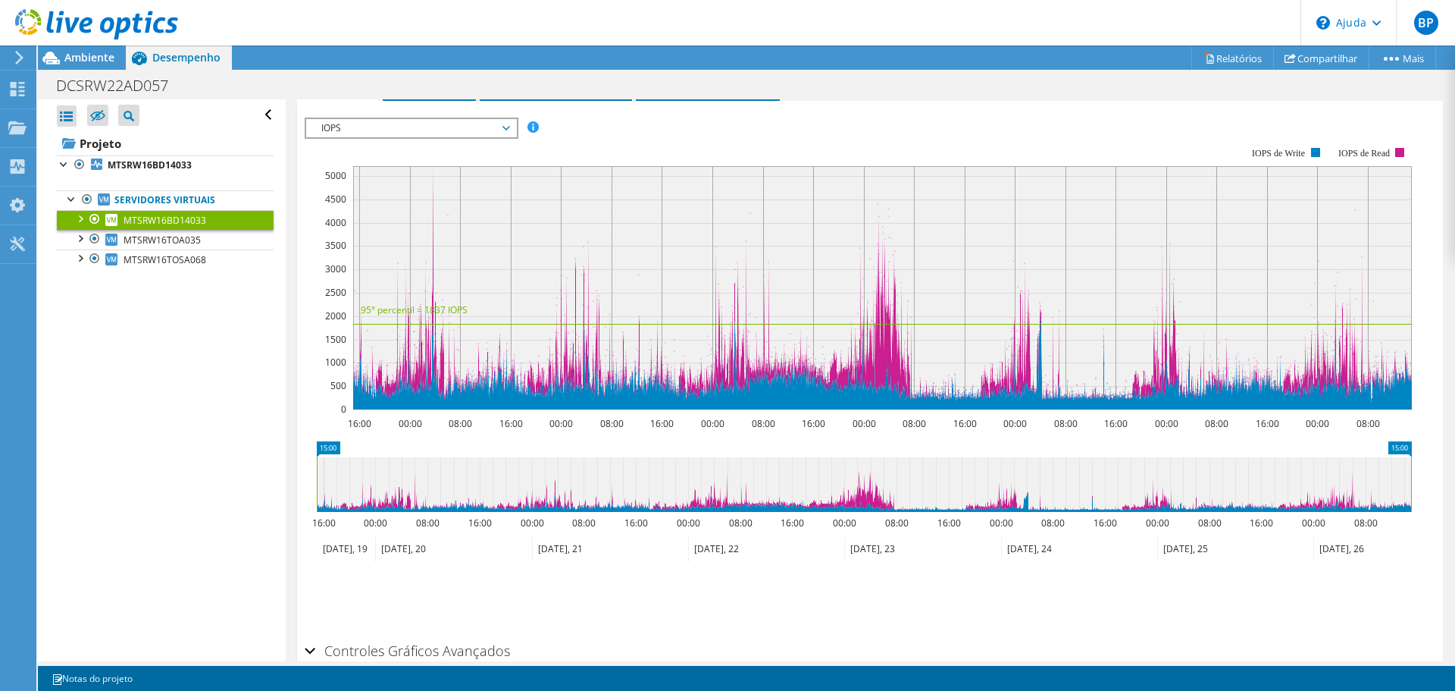
scroll to position [985, 0]
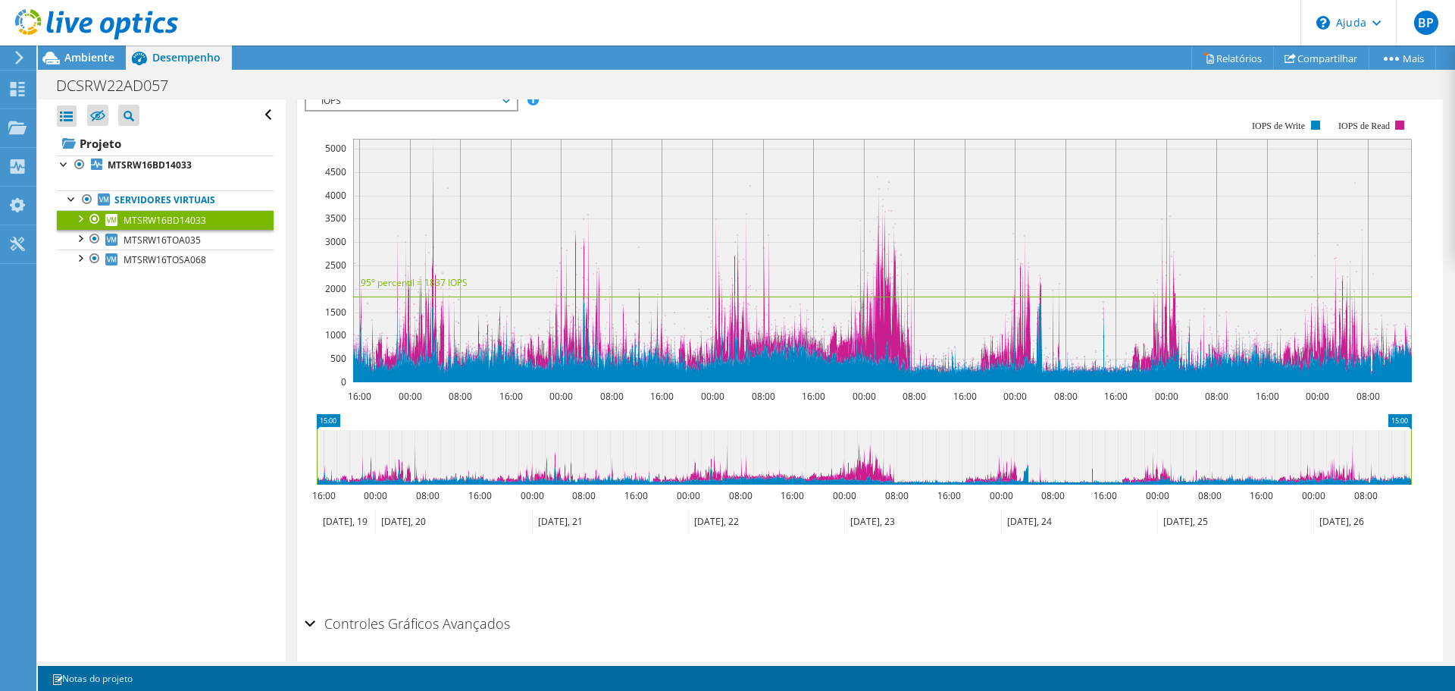
click at [321, 107] on font "IOPS" at bounding box center [331, 100] width 20 height 13
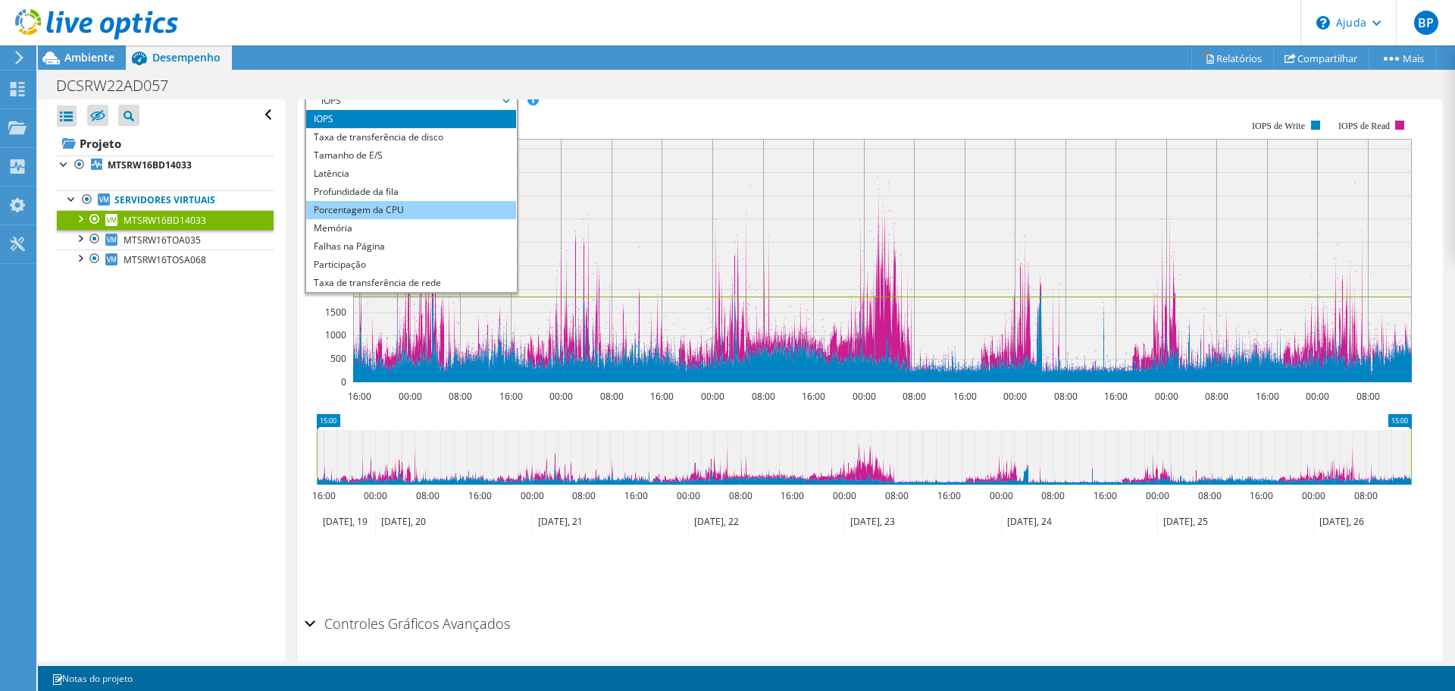
click at [310, 219] on li "Porcentagem da CPU" at bounding box center [411, 210] width 210 height 18
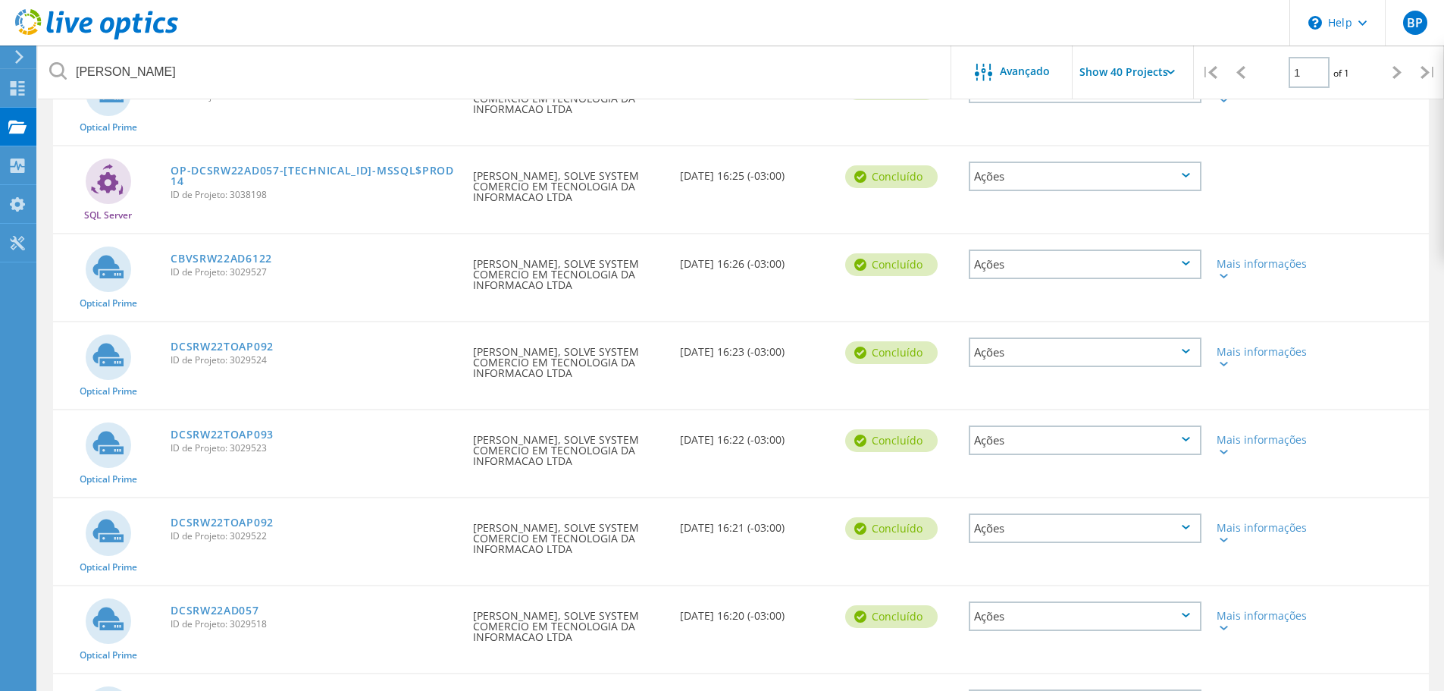
scroll to position [614, 0]
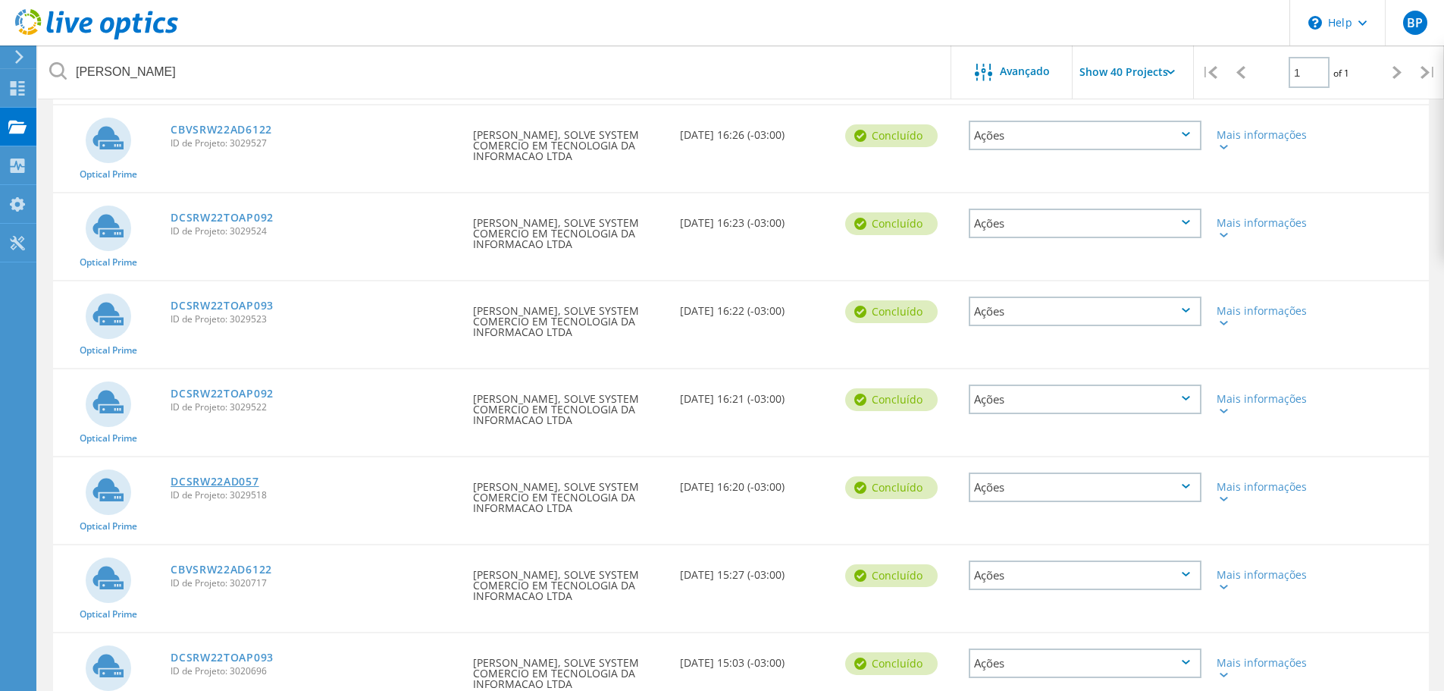
click at [212, 483] on link "DCSRW22AD057" at bounding box center [215, 481] width 88 height 11
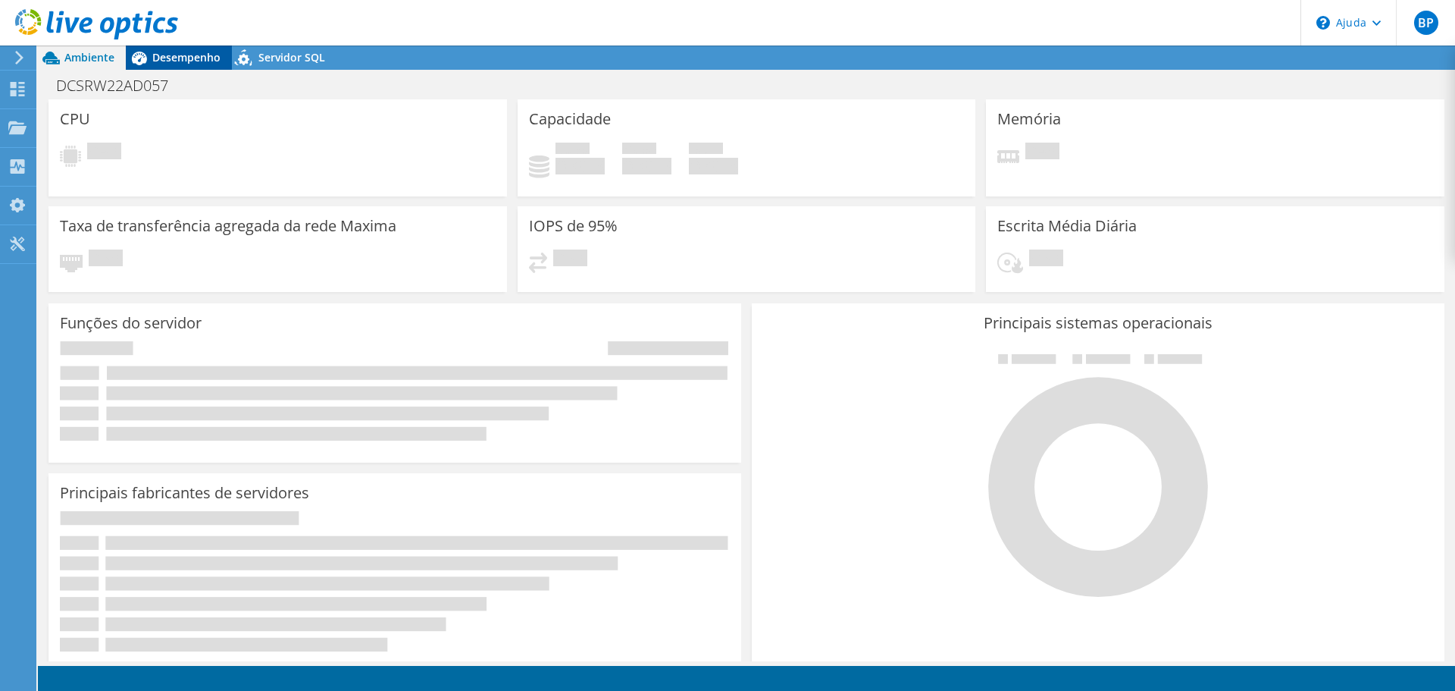
drag, startPoint x: 186, startPoint y: 64, endPoint x: 190, endPoint y: 57, distance: 8.8
click at [190, 57] on font "Desempenho" at bounding box center [186, 57] width 68 height 14
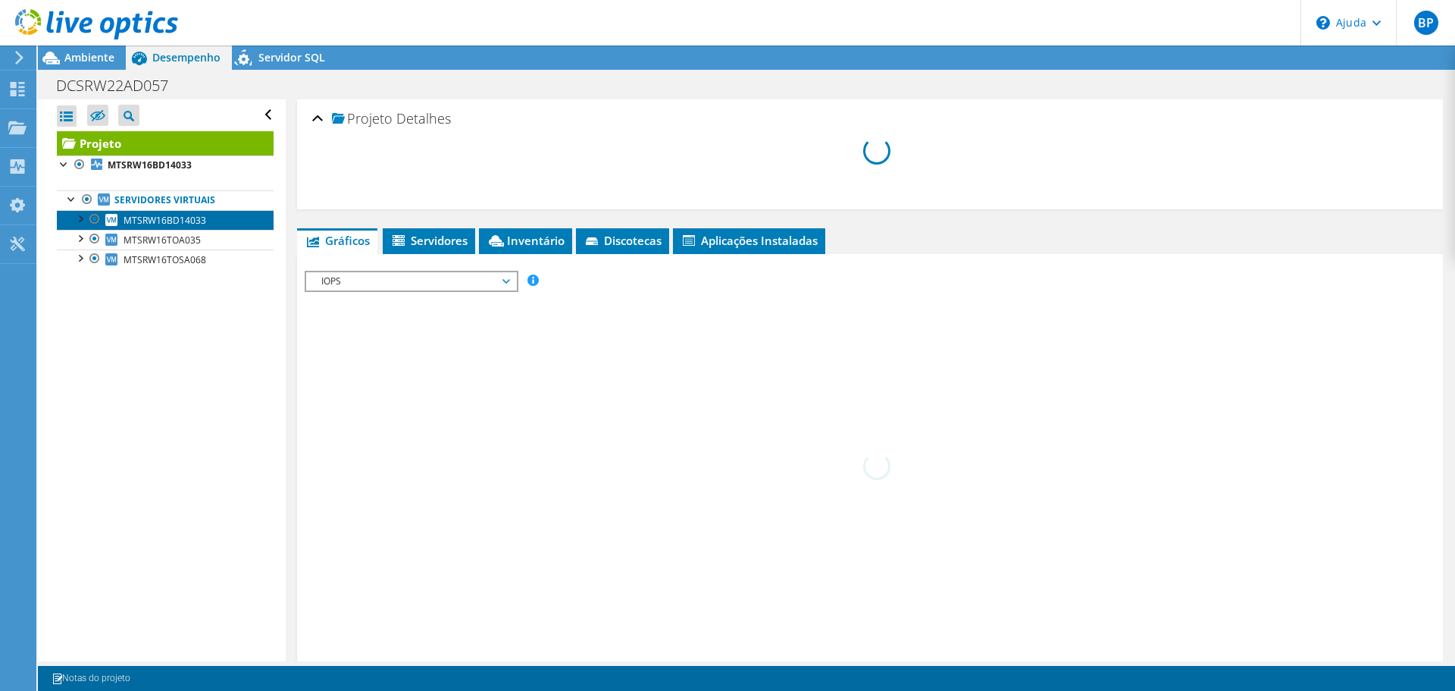
click at [179, 214] on font "MTSRW16BD14033" at bounding box center [165, 220] width 83 height 13
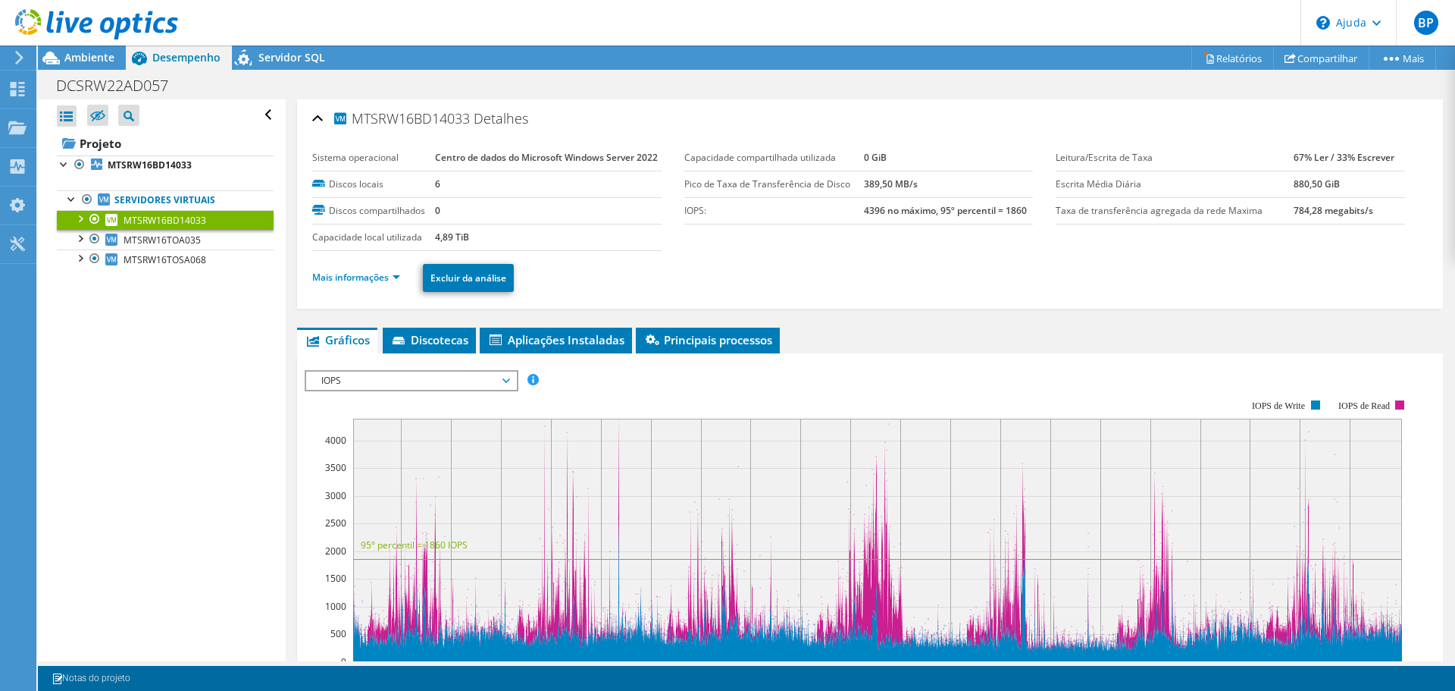
click at [321, 387] on font "IOPS" at bounding box center [331, 380] width 20 height 13
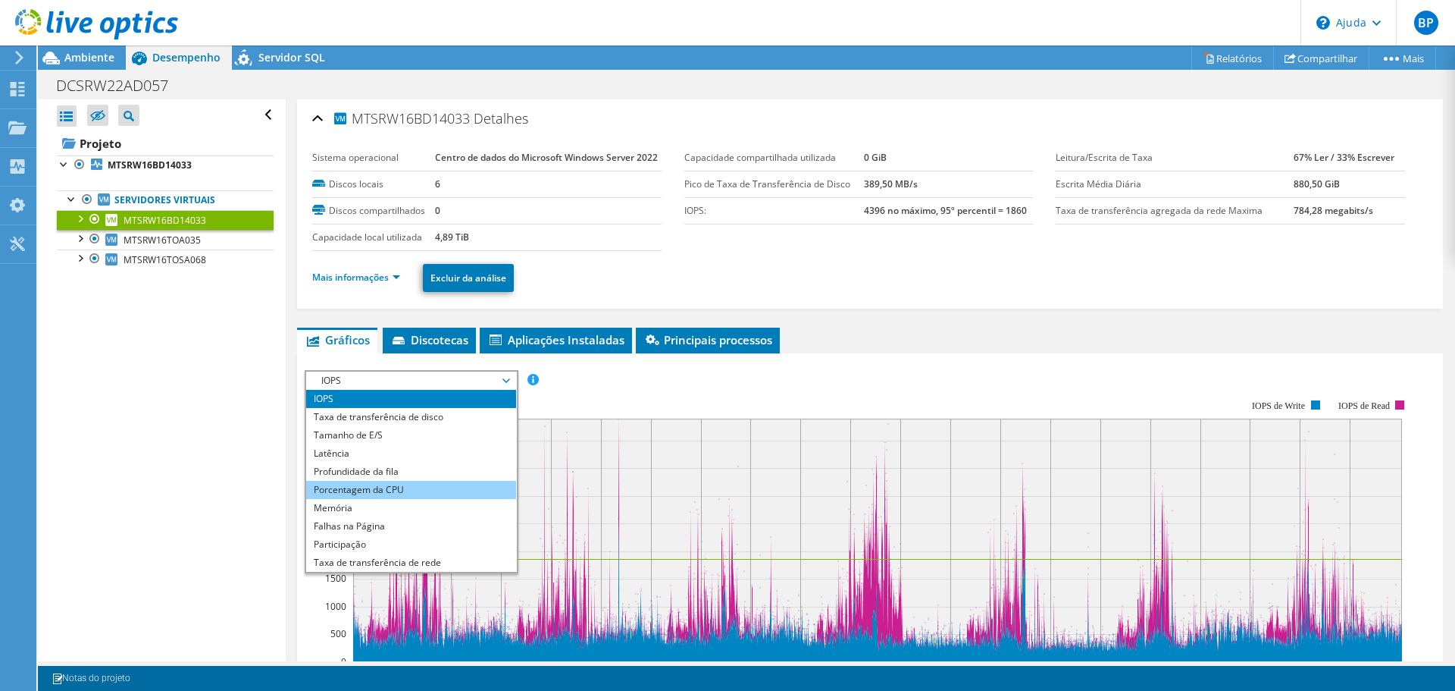
click at [308, 499] on li "Porcentagem da CPU" at bounding box center [411, 490] width 210 height 18
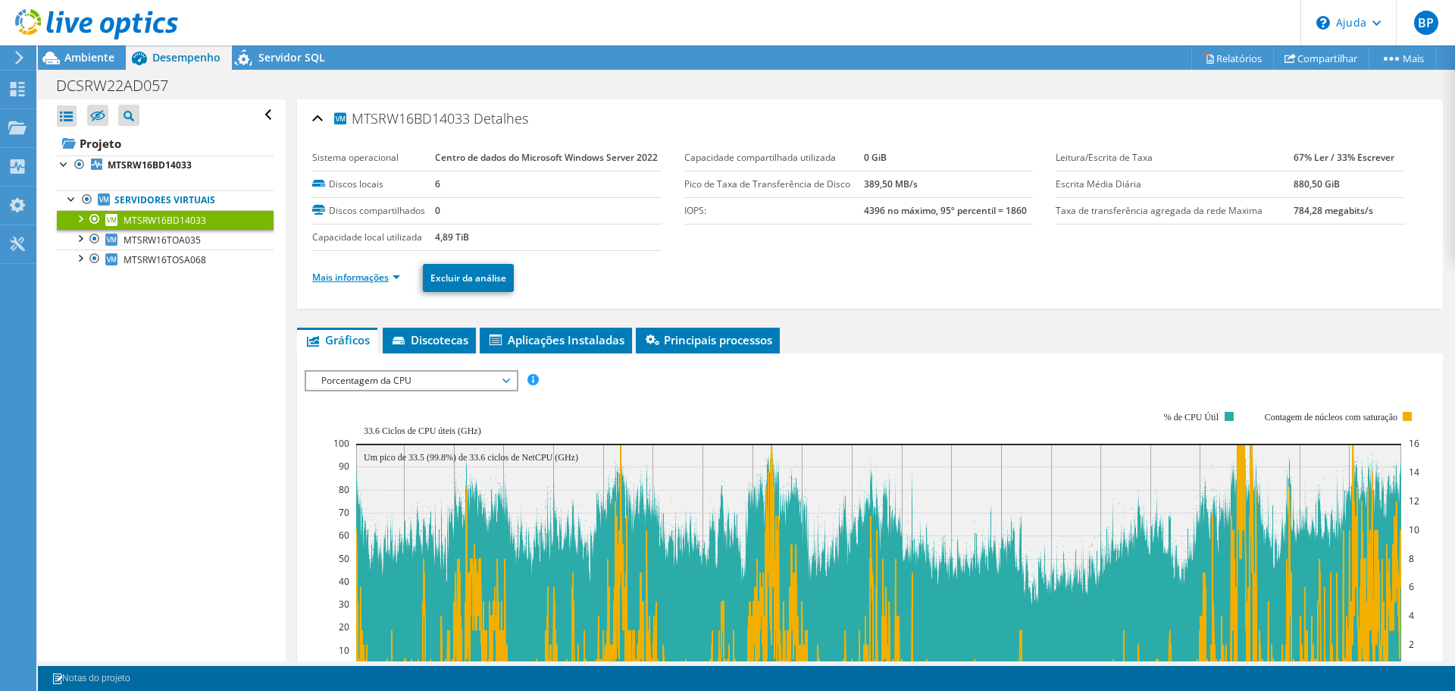
click at [328, 284] on font "Mais informações" at bounding box center [350, 277] width 77 height 13
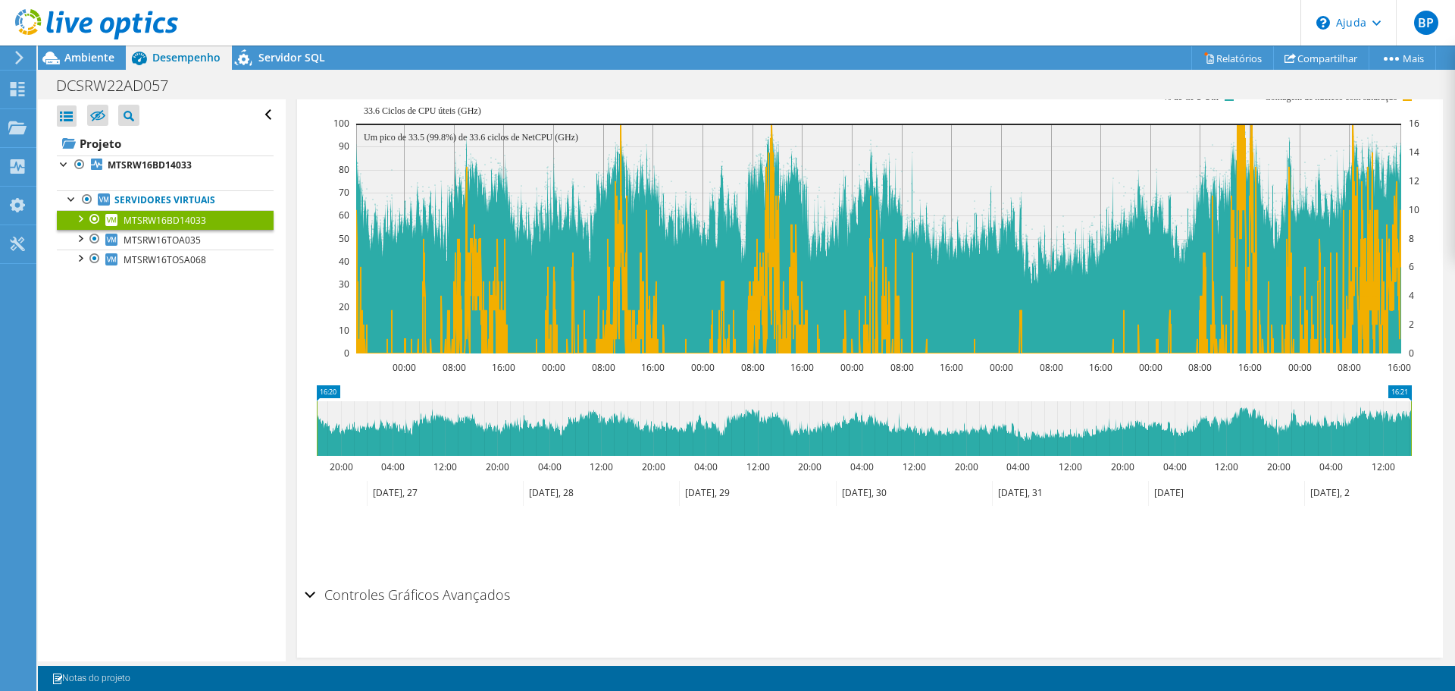
scroll to position [985, 0]
